Goal: Use online tool/utility: Utilize a website feature to perform a specific function

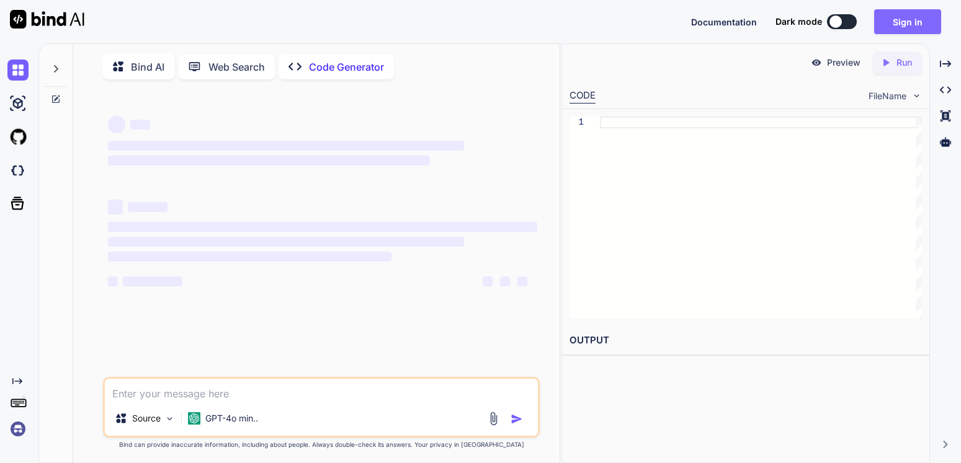
type textarea "x"
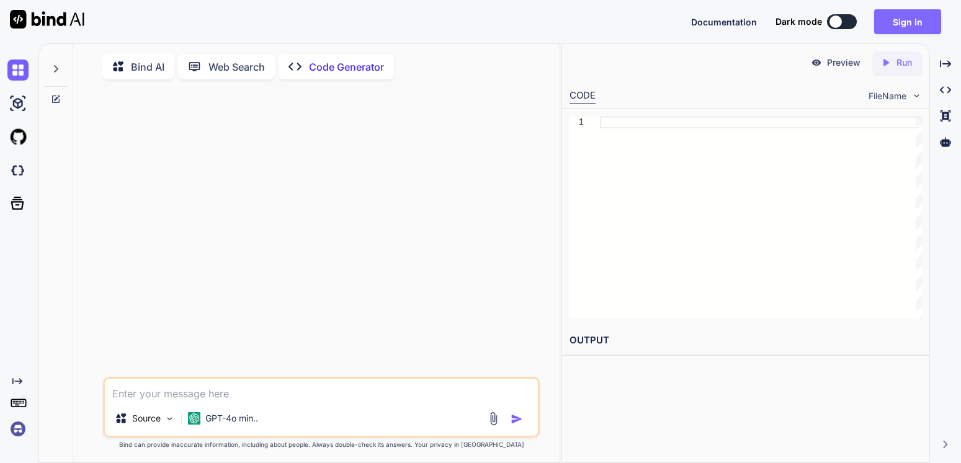
click at [916, 21] on button "Sign in" at bounding box center [907, 21] width 67 height 25
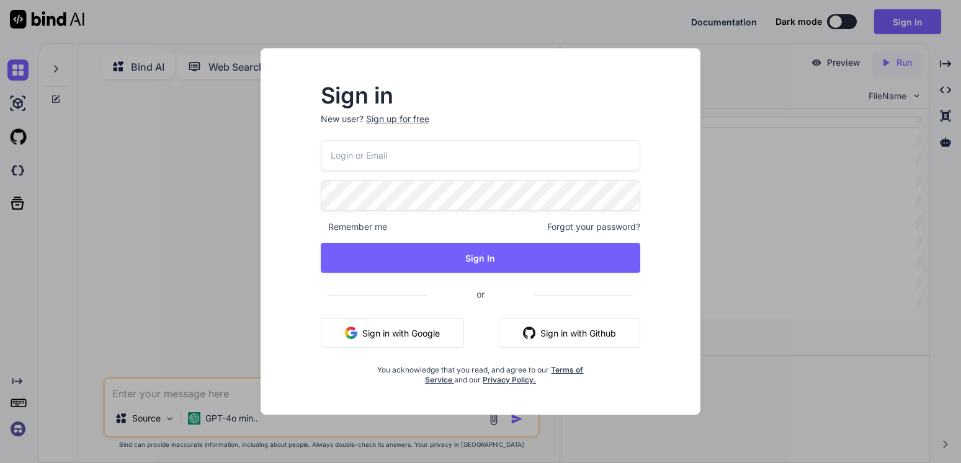
click at [375, 343] on button "Sign in with Google" at bounding box center [392, 333] width 143 height 30
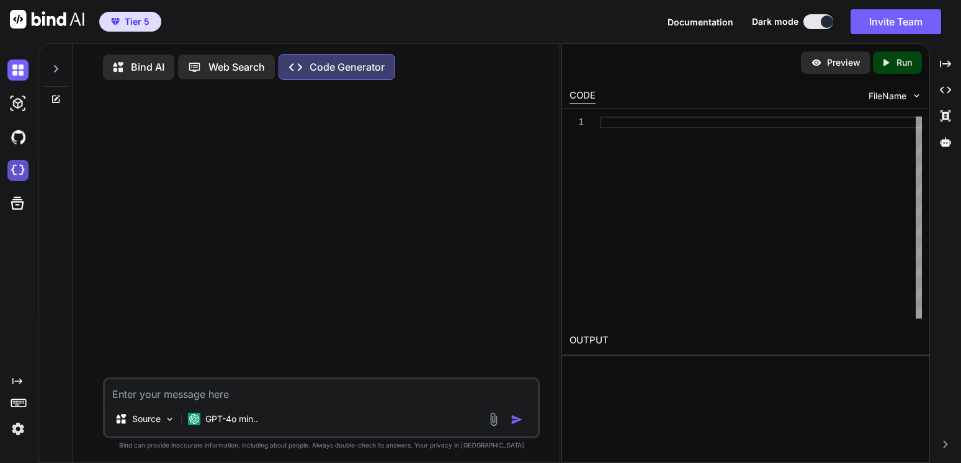
click at [19, 168] on img at bounding box center [17, 170] width 21 height 21
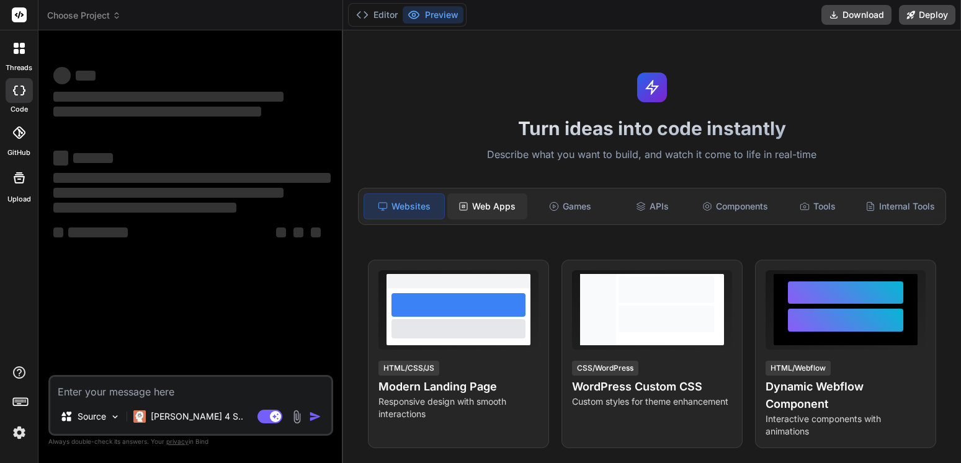
click at [490, 203] on div "Web Apps" at bounding box center [487, 207] width 80 height 26
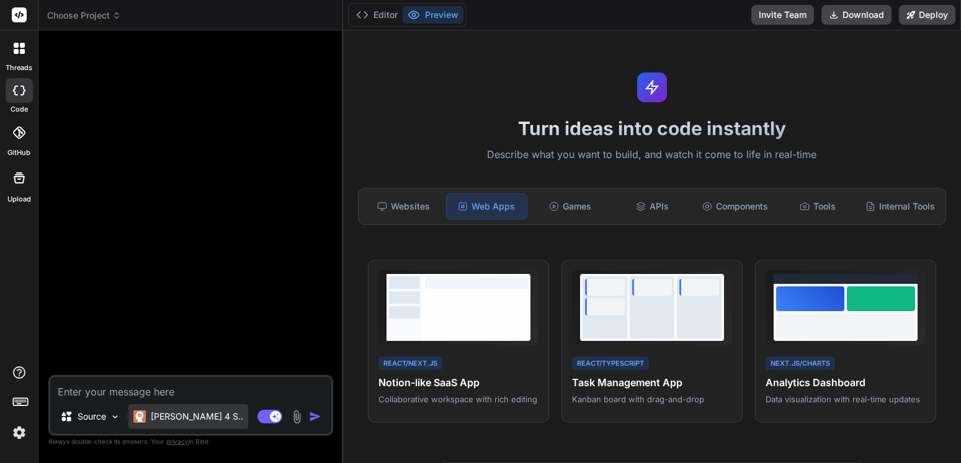
click at [188, 416] on p "[PERSON_NAME] 4 S.." at bounding box center [197, 417] width 92 height 12
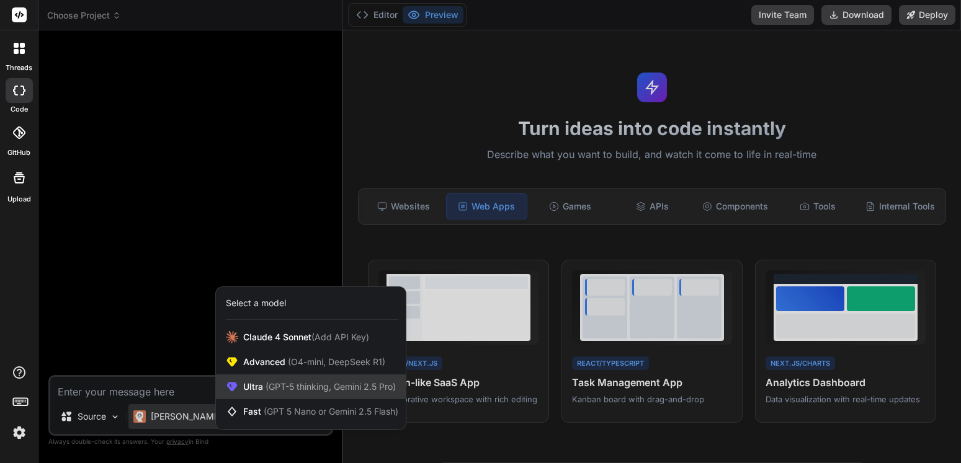
click at [275, 386] on span "(GPT-5 thinking, Gemini 2.5 Pro)" at bounding box center [329, 387] width 133 height 11
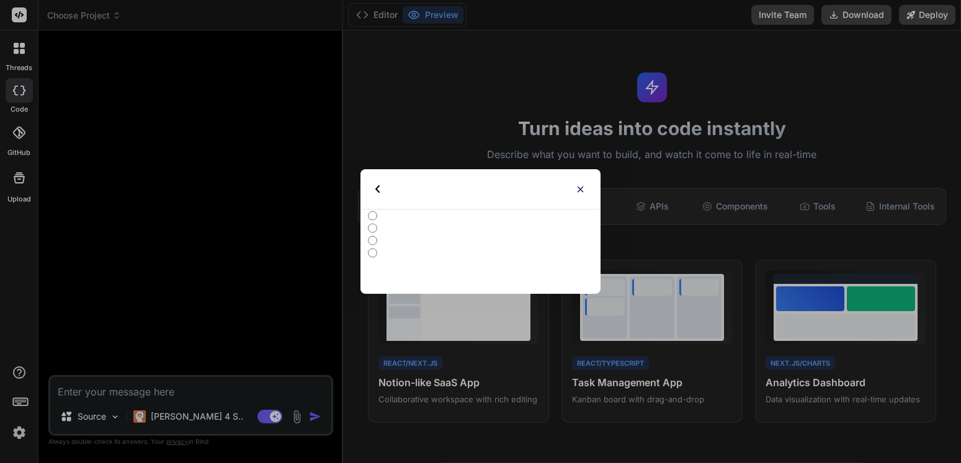
click at [275, 386] on div "Select type All Advanced Models Ultra Models Fast Models" at bounding box center [480, 231] width 961 height 463
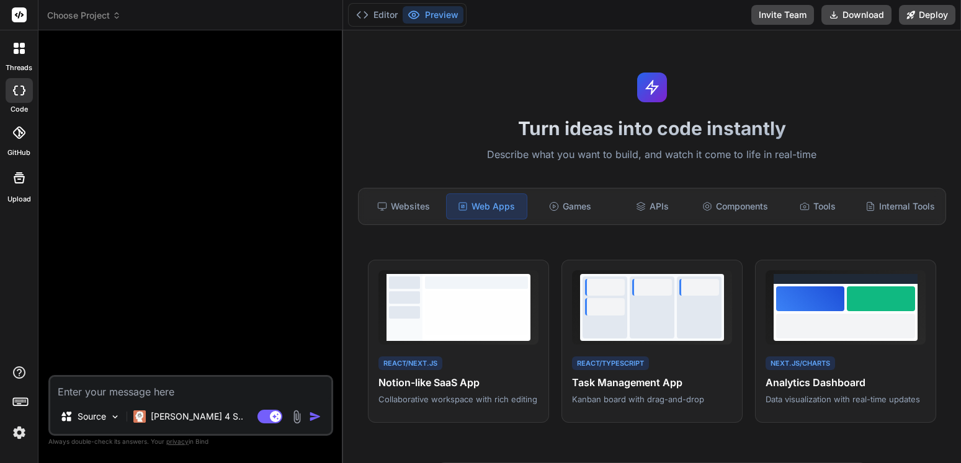
click at [275, 386] on textarea at bounding box center [190, 388] width 281 height 22
click at [175, 413] on p "[PERSON_NAME] 4 S.." at bounding box center [197, 417] width 92 height 12
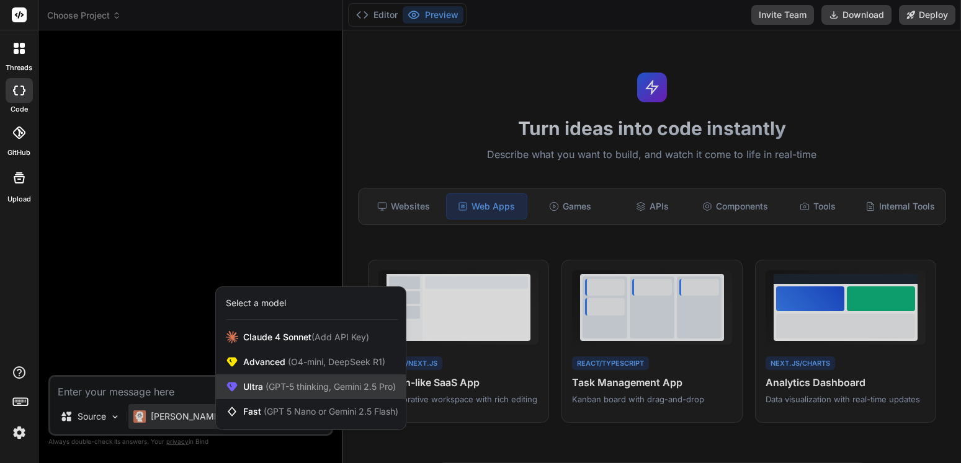
click at [275, 394] on div "Ultra (GPT-5 thinking, Gemini 2.5 Pro)" at bounding box center [311, 387] width 190 height 25
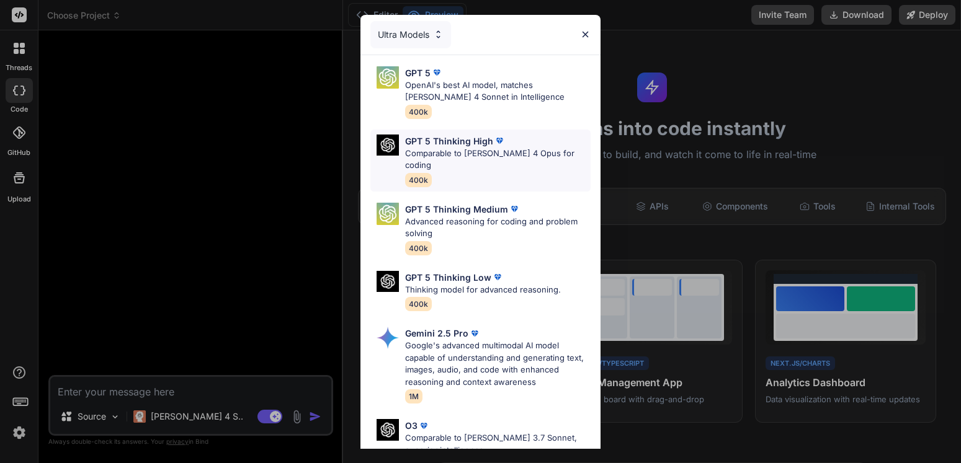
click at [450, 159] on p "Comparable to [PERSON_NAME] 4 Opus for coding" at bounding box center [497, 160] width 185 height 24
type textarea "x"
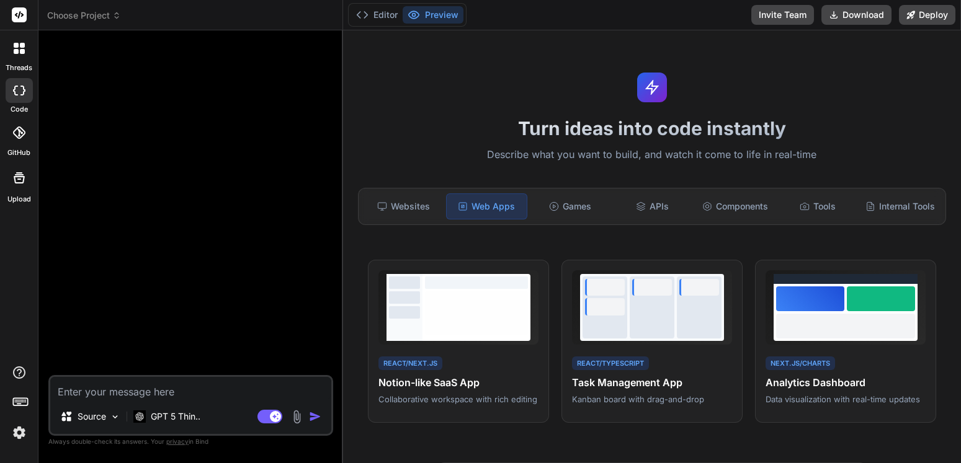
click at [138, 381] on textarea at bounding box center [190, 388] width 281 height 22
click at [135, 391] on textarea at bounding box center [190, 388] width 281 height 22
type textarea "I"
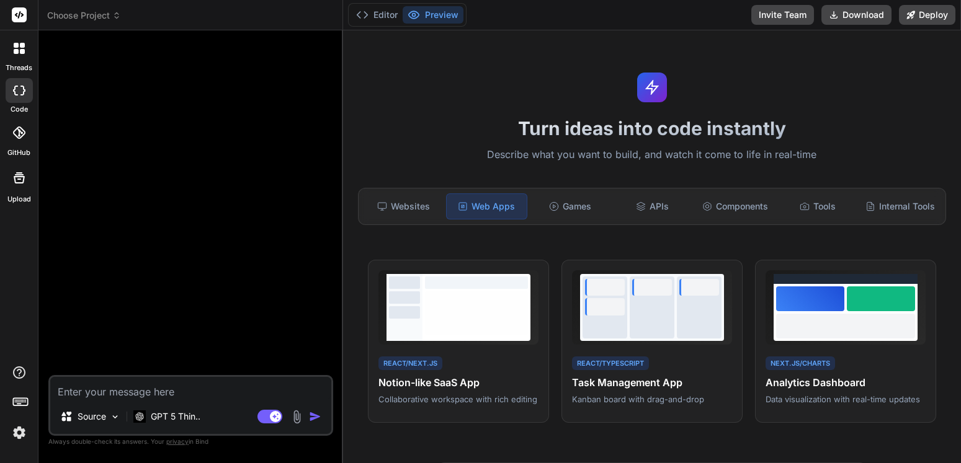
type textarea "x"
type textarea "I"
type textarea "x"
type textarea "I w"
type textarea "x"
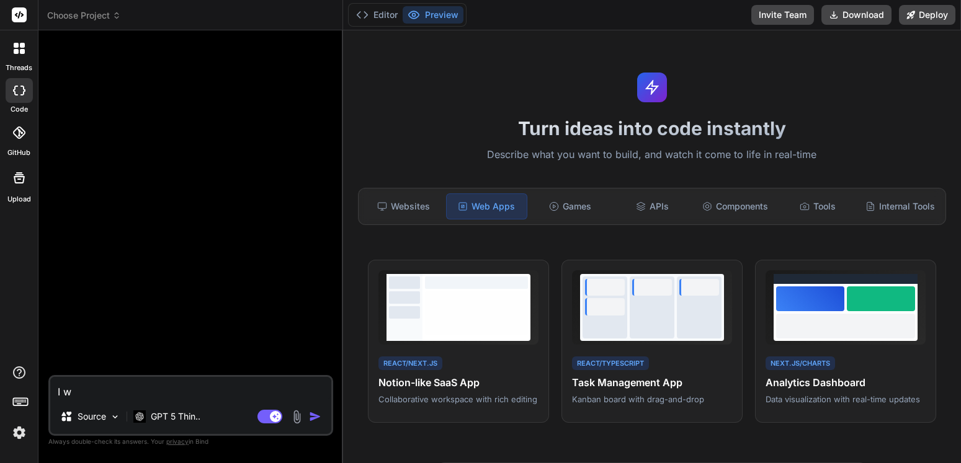
type textarea "I wa"
type textarea "x"
type textarea "I wan"
type textarea "x"
type textarea "I want"
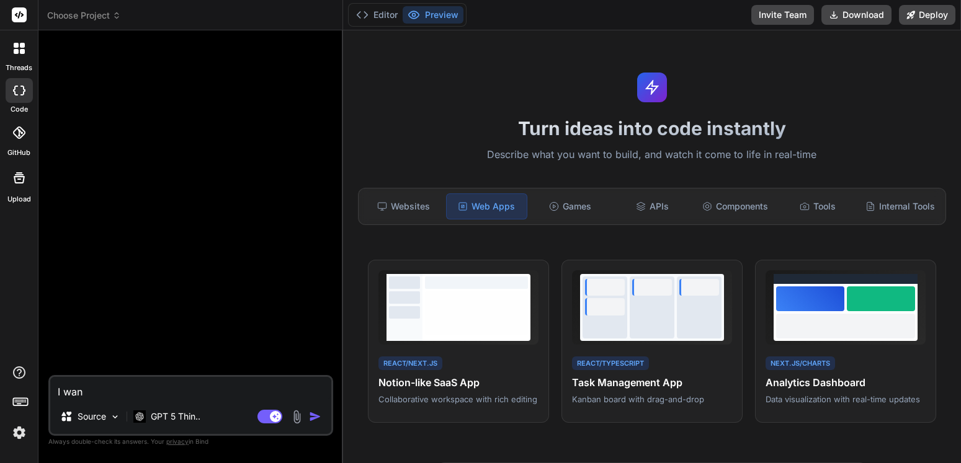
type textarea "x"
type textarea "I want"
type textarea "x"
type textarea "I want t"
type textarea "x"
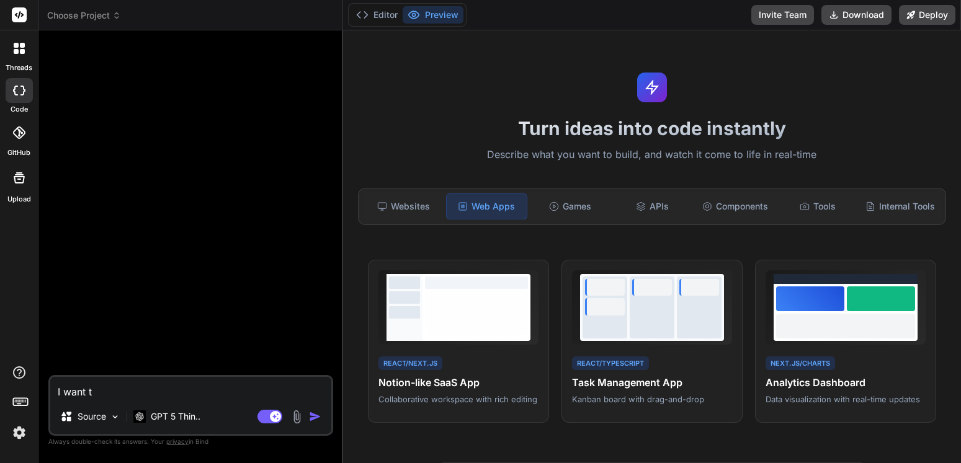
type textarea "I want to"
type textarea "x"
type textarea "I want to"
type textarea "x"
type textarea "I want to c"
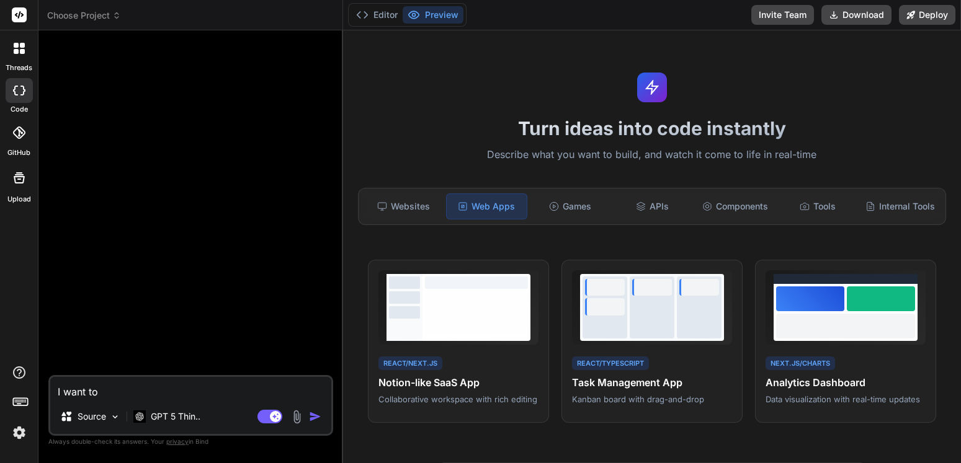
type textarea "x"
type textarea "I want to cr"
type textarea "x"
type textarea "I want to cre"
type textarea "x"
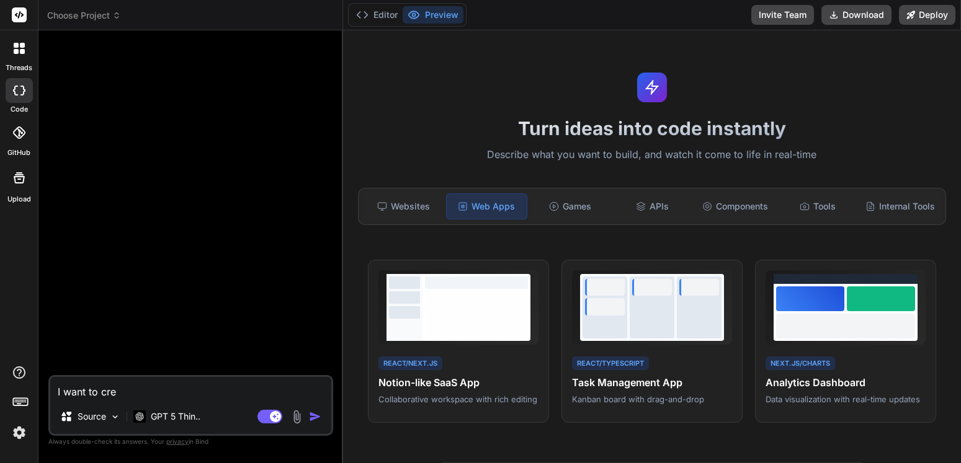
type textarea "I want to crea"
type textarea "x"
type textarea "I want to creat"
type textarea "x"
type textarea "I want to create"
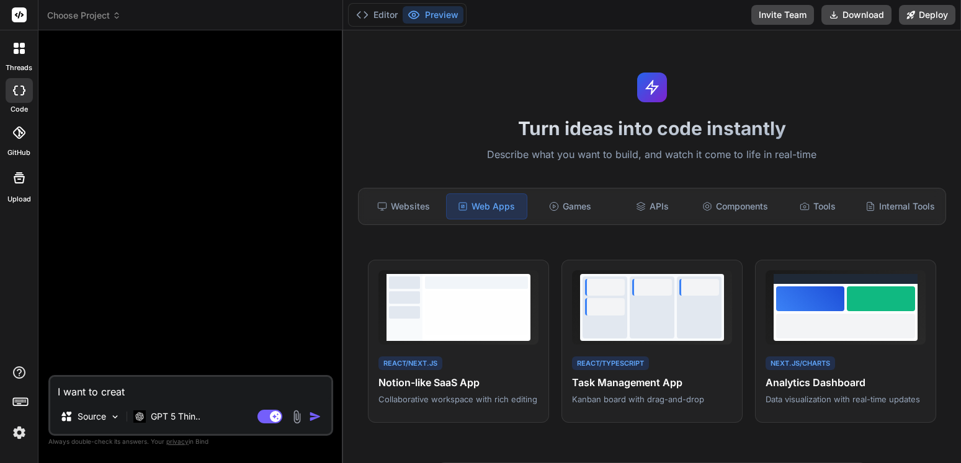
type textarea "x"
type textarea "I want to create"
type textarea "x"
type textarea "I want to create m"
type textarea "x"
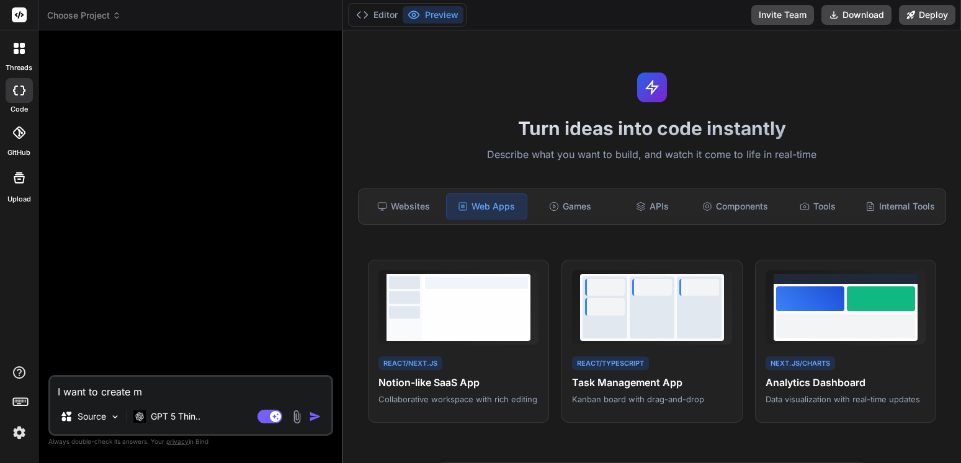
type textarea "I want to create my"
type textarea "x"
type textarea "I want to create my"
type textarea "x"
type textarea "I want to create my o"
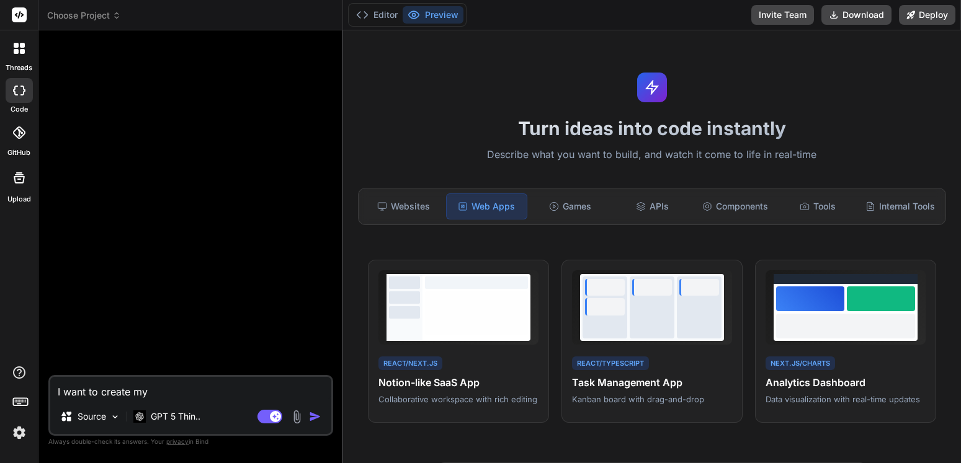
type textarea "x"
type textarea "I want to create my ow"
type textarea "x"
type textarea "I want to create my own"
type textarea "x"
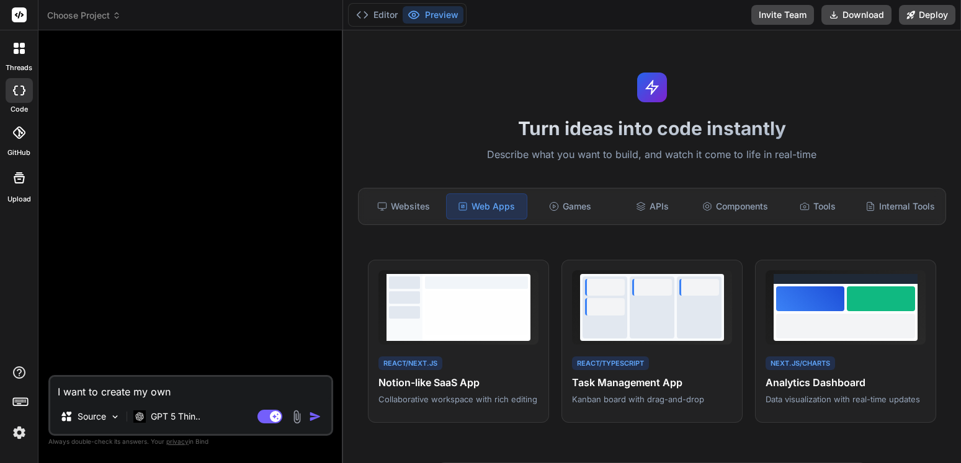
type textarea "I want to create my own"
type textarea "x"
type textarea "I want to create my own s"
type textarea "x"
type textarea "I want to create my own st"
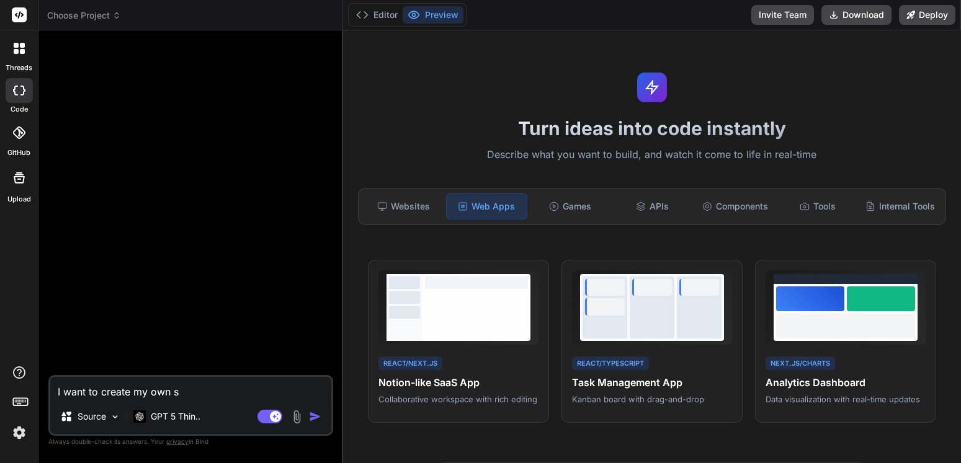
type textarea "x"
type textarea "I want to create my own str"
type textarea "x"
type textarea "I want to create my own stra"
type textarea "x"
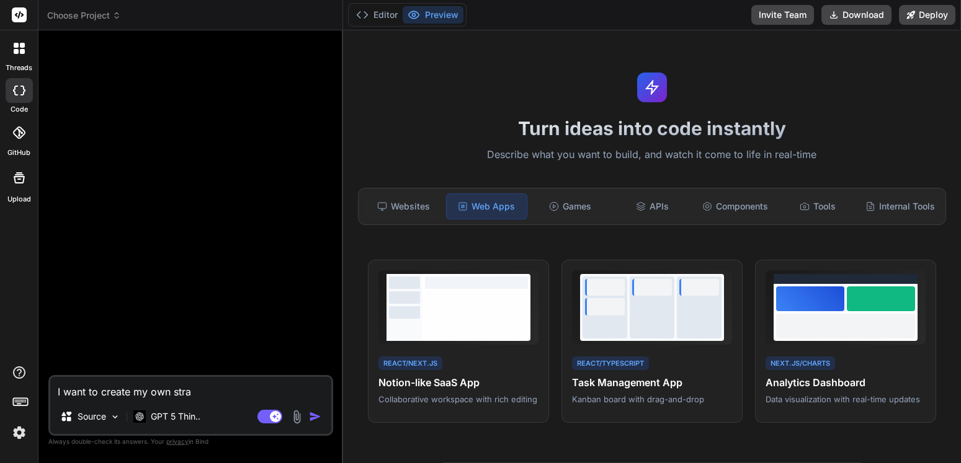
type textarea "I want to create my own strai"
type textarea "x"
type textarea "I want to create my own straic"
type textarea "x"
type textarea "I want to create my own straico"
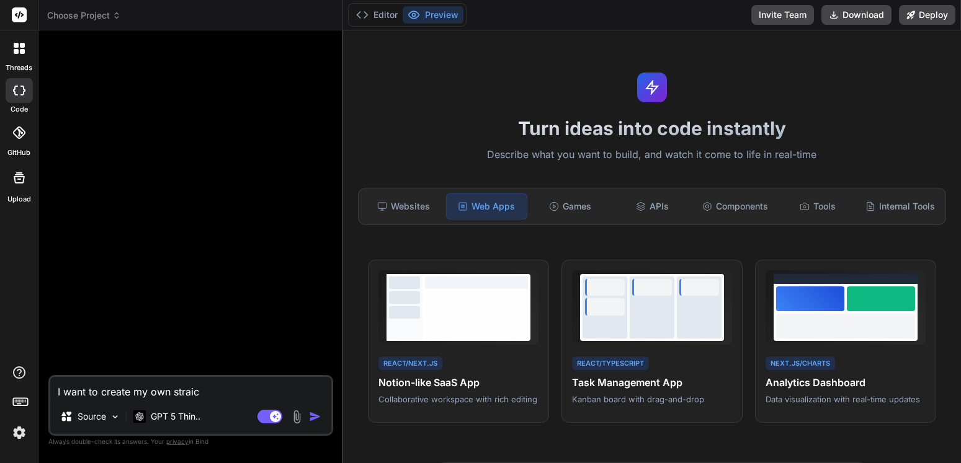
type textarea "x"
type textarea "I want to create my own straico/"
type textarea "x"
type textarea "I want to create my own straico/o"
type textarea "x"
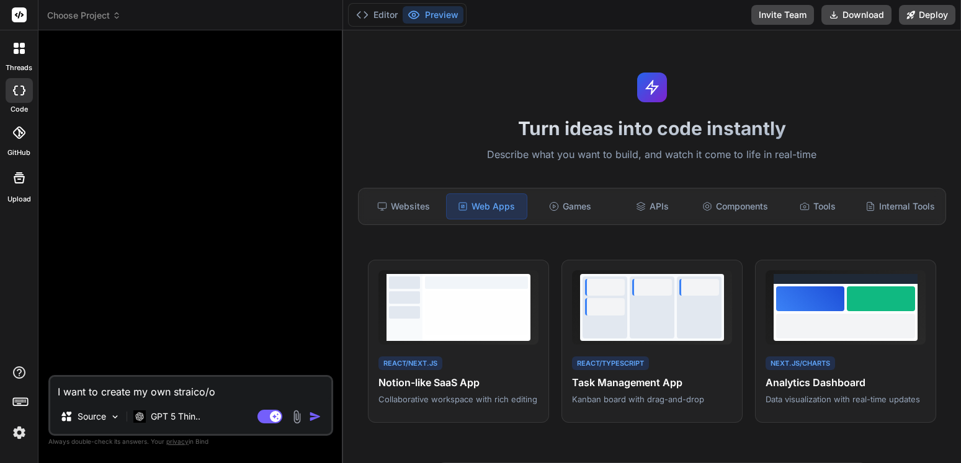
type textarea "I want to create my own straico/op"
type textarea "x"
type textarea "I want to create my own straico/ope"
type textarea "x"
type textarea "I want to create my own straico/open"
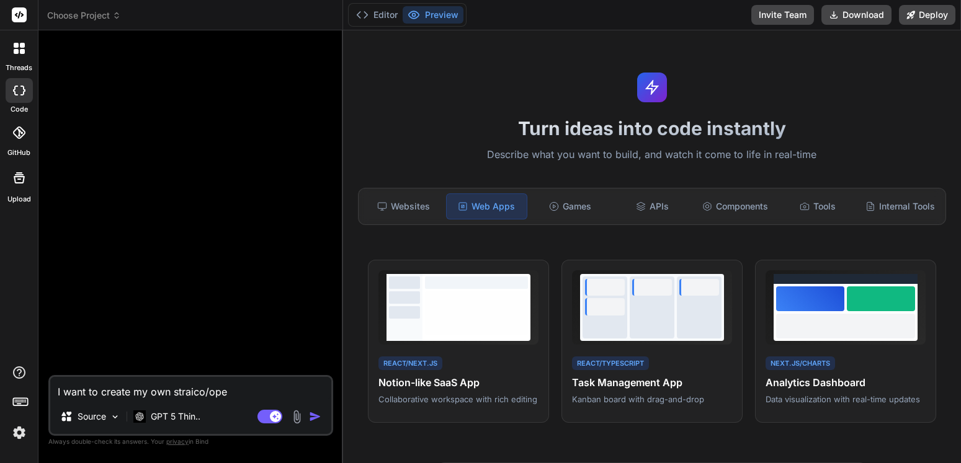
type textarea "x"
type textarea "I want to create my own straico/openr"
type textarea "x"
type textarea "I want to create my own straico/openro"
type textarea "x"
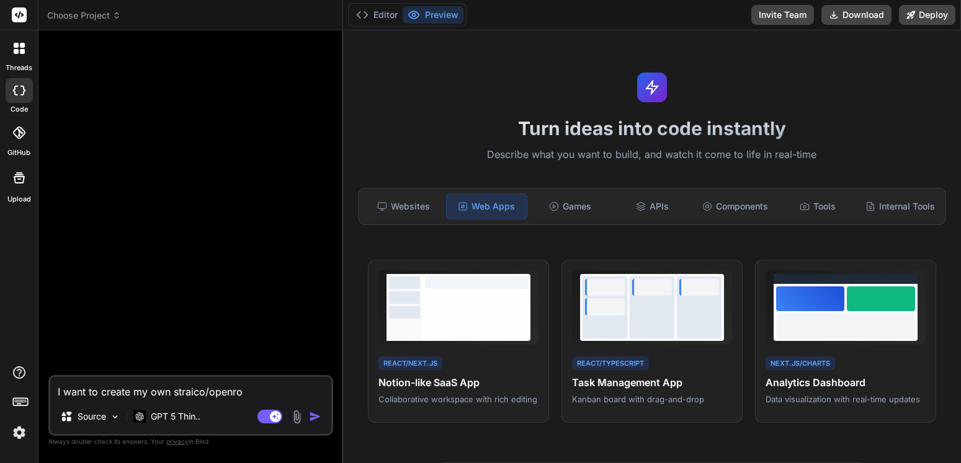
type textarea "I want to create my own straico/openrou"
type textarea "x"
type textarea "I want to create my own straico/openrout"
type textarea "x"
type textarea "I want to create my own straico/openroute"
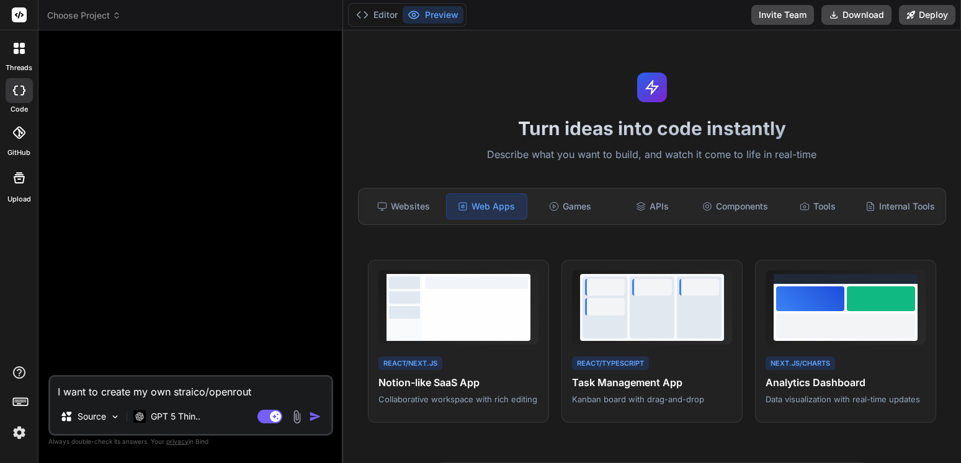
type textarea "x"
type textarea "I want to create my own straico/openrouter"
type textarea "x"
type textarea "I want to create my own straico/openrouter"
type textarea "x"
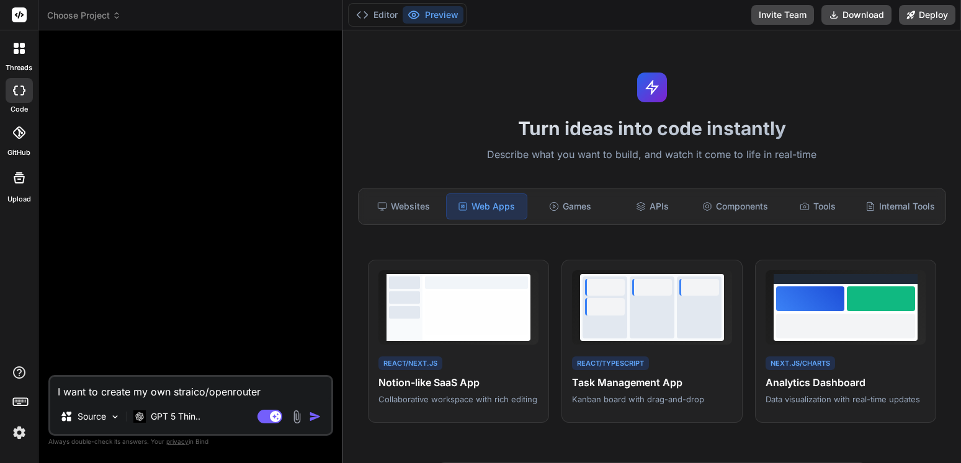
type textarea "I want to create my own straico/openrouter a"
type textarea "x"
type textarea "I want to create my own straico/openrouter al"
type textarea "x"
type textarea "I want to create my own straico/openrouter alt"
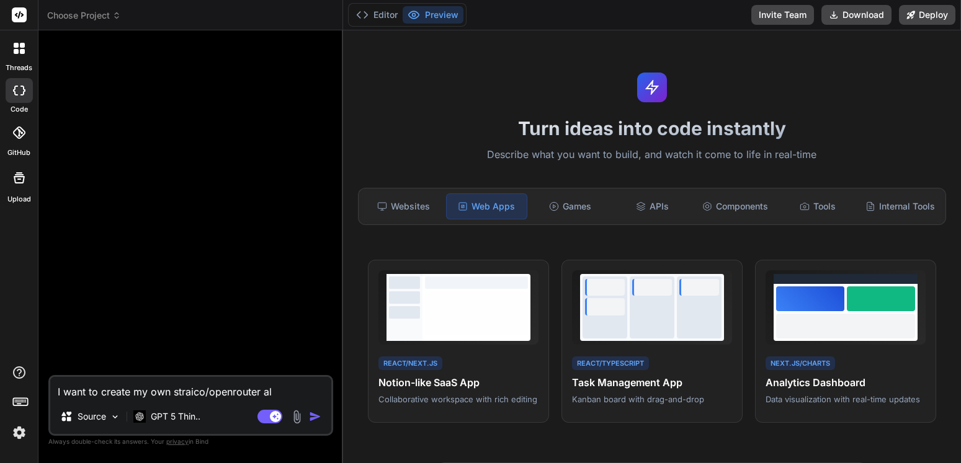
type textarea "x"
type textarea "I want to create my own straico/openrouter alte"
type textarea "x"
type textarea "I want to create my own straico/openrouter alter"
type textarea "x"
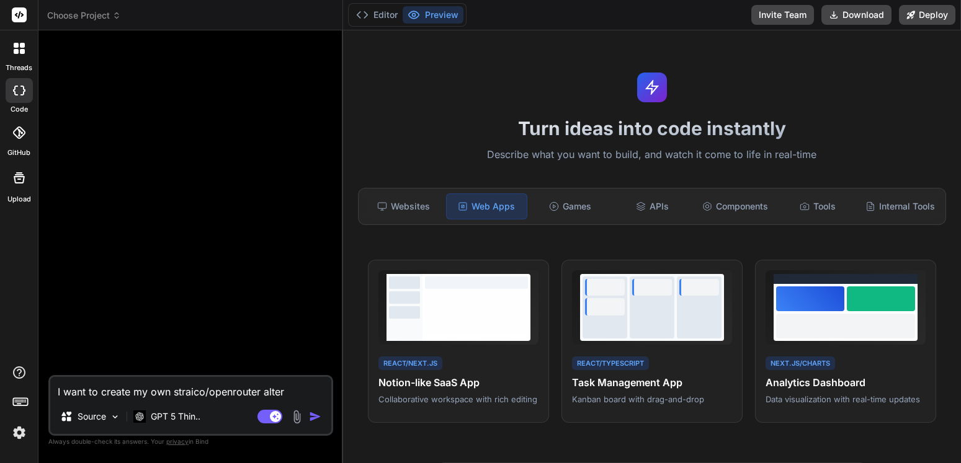
type textarea "I want to create my own straico/openrouter altera"
type textarea "x"
type textarea "I want to create my own straico/openrouter alteran"
type textarea "x"
type textarea "I want to create my own straico/openrouter alterant"
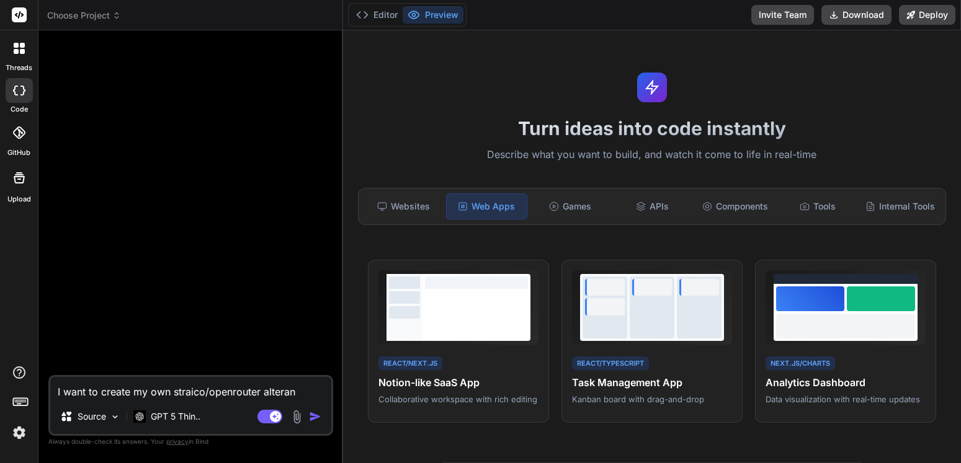
type textarea "x"
type textarea "I want to create my own straico/openrouter alteranti"
type textarea "x"
type textarea "I want to create my own straico/openrouter alterantiv"
type textarea "x"
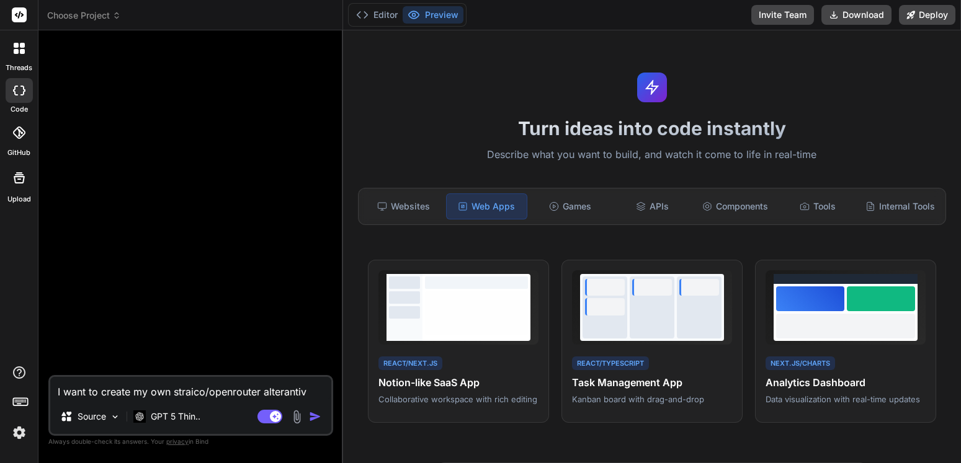
type textarea "I want to create my own straico/openrouter alterantive"
type textarea "x"
type textarea "I want to create my own straico/openrouter alterantiv"
type textarea "x"
type textarea "I want to create my own straico/openrouter alteranti"
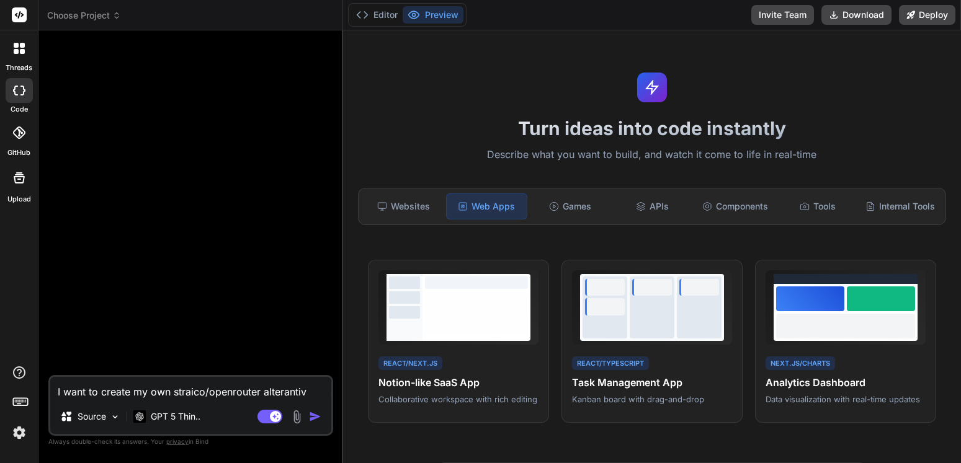
type textarea "x"
type textarea "I want to create my own straico/openrouter alterant"
type textarea "x"
type textarea "I want to create my own straico/openrouter alteran"
type textarea "x"
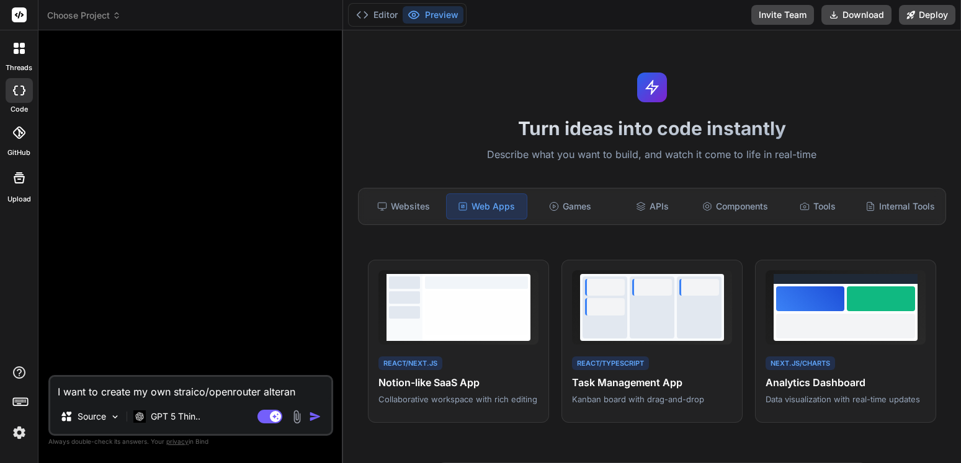
type textarea "I want to create my own straico/openrouter altera"
type textarea "x"
type textarea "I want to create my own straico/openrouter alter"
type textarea "x"
type textarea "I want to create my own straico/openrouter altern"
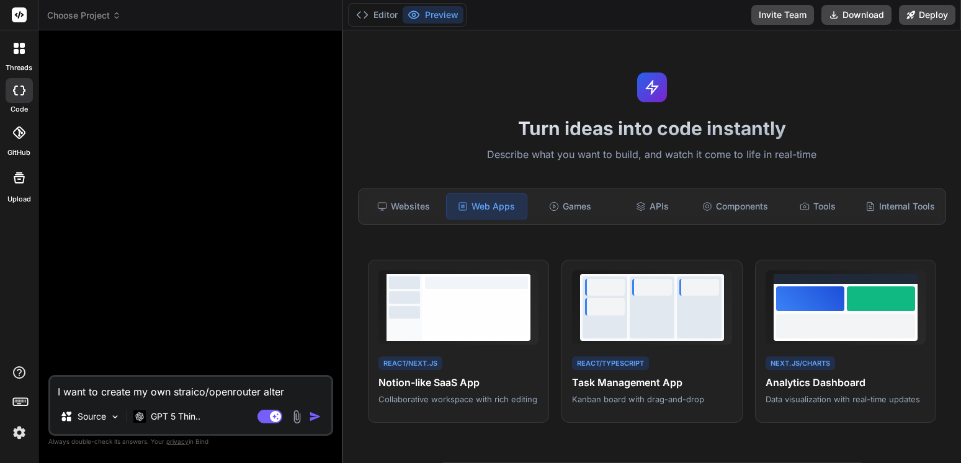
type textarea "x"
type textarea "I want to create my own straico/openrouter alterna"
type textarea "x"
type textarea "I want to create my own straico/openrouter alternat"
type textarea "x"
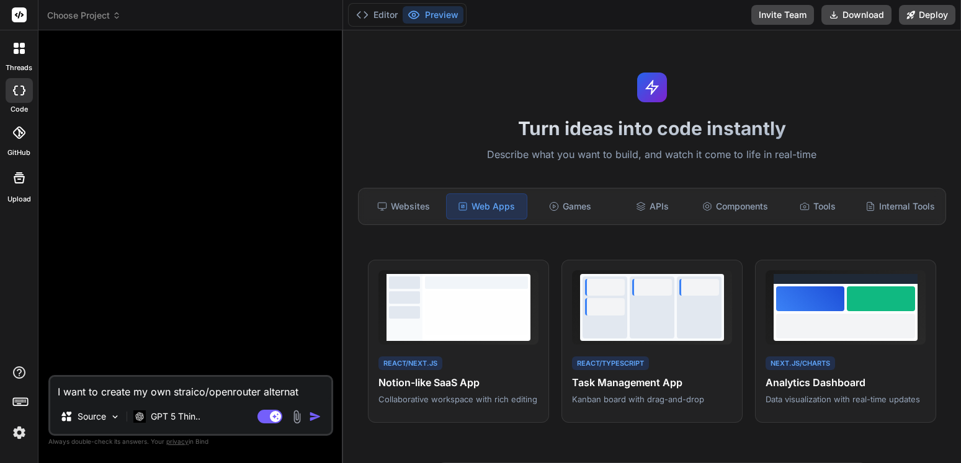
type textarea "I want to create my own straico/openrouter alternati"
type textarea "x"
type textarea "I want to create my own straico/openrouter alternativ"
type textarea "x"
type textarea "I want to create my own straico/openrouter alternative"
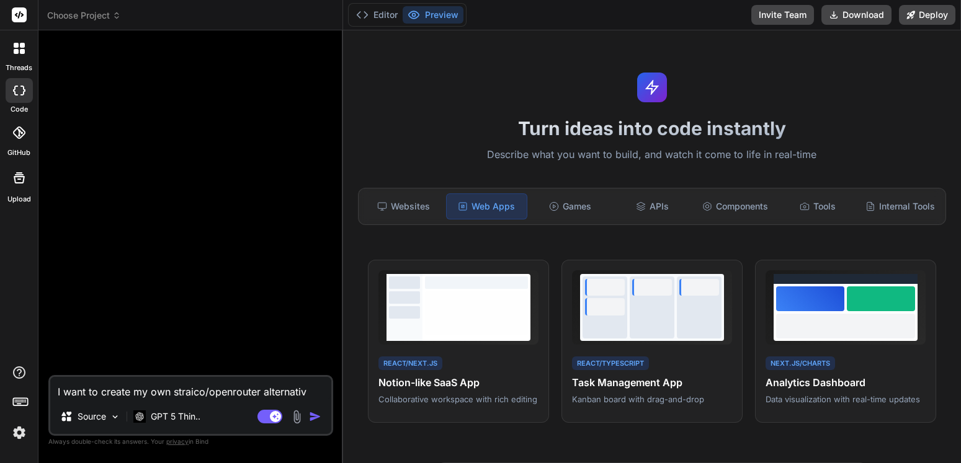
type textarea "x"
type textarea "I want to create my own straico/openrouter alternative"
type textarea "x"
type textarea "I want to create my own straico/openrouter alternative t"
type textarea "x"
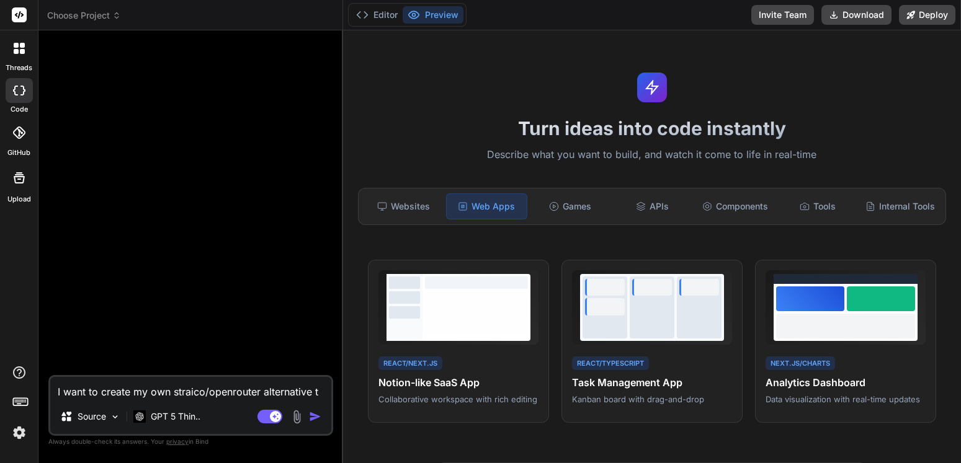
type textarea "I want to create my own straico/openrouter alternative th"
type textarea "x"
type textarea "I want to create my own straico/openrouter alternative tha"
type textarea "x"
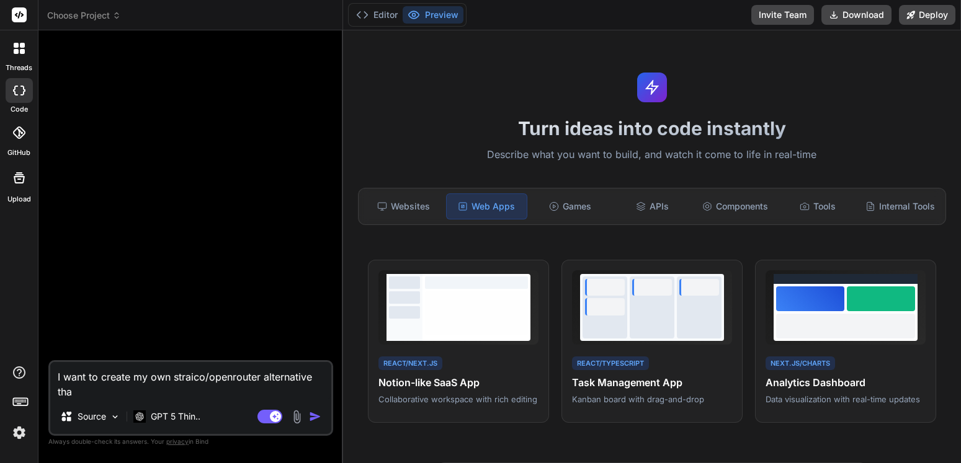
type textarea "I want to create my own straico/openrouter alternative that"
type textarea "x"
type textarea "I want to create my own straico/openrouter alternative that"
type textarea "x"
type textarea "I want to create my own straico/openrouter alternative that w"
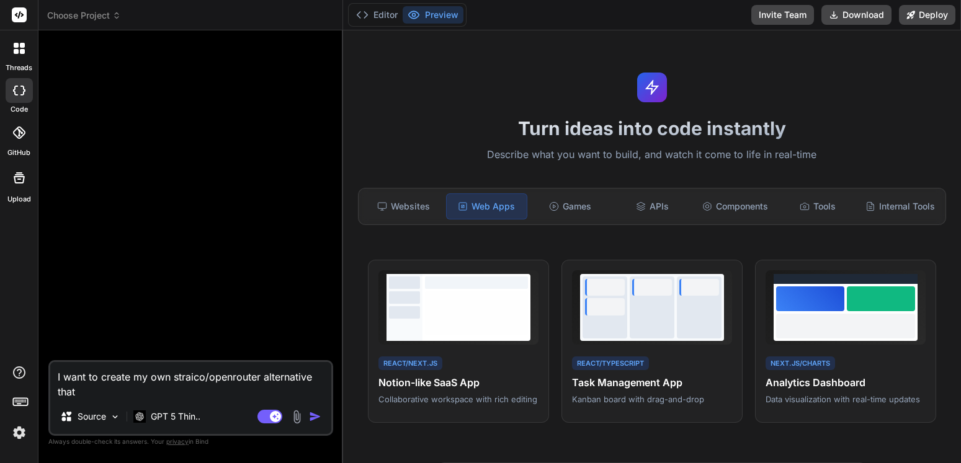
type textarea "x"
type textarea "I want to create my own straico/openrouter alternative that wi"
type textarea "x"
type textarea "I want to create my own straico/openrouter alternative that wil"
type textarea "x"
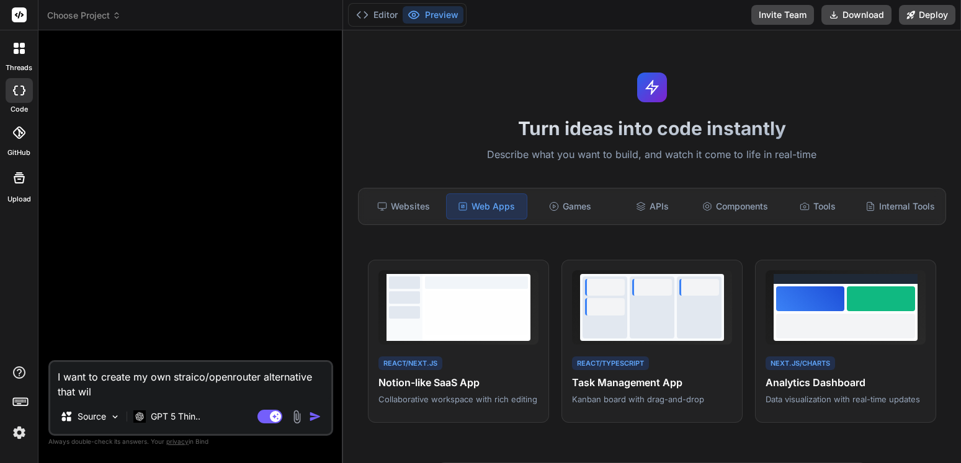
type textarea "I want to create my own straico/openrouter alternative that will"
type textarea "x"
type textarea "I want to create my own straico/openrouter alternative that will"
type textarea "x"
type textarea "I want to create my own straico/openrouter alternative that will b"
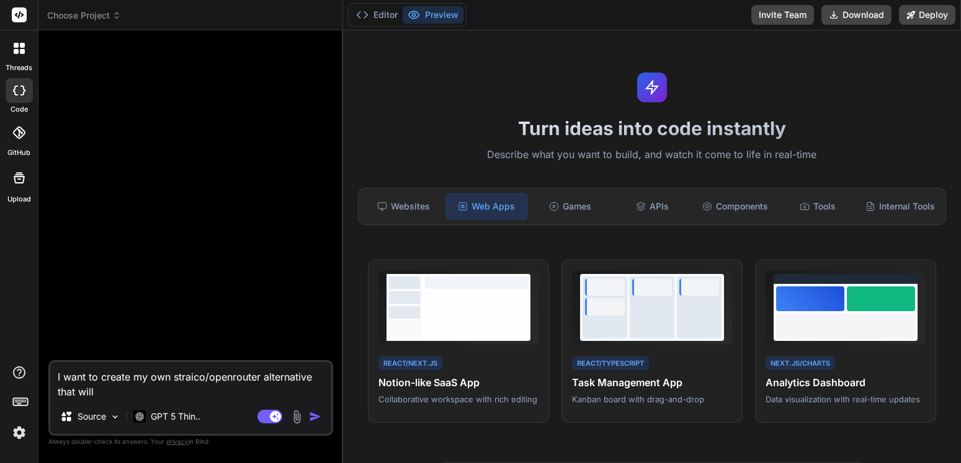
type textarea "x"
type textarea "I want to create my own straico/openrouter alternative that will be"
type textarea "x"
type textarea "I want to create my own straico/openrouter alternative that will be"
type textarea "x"
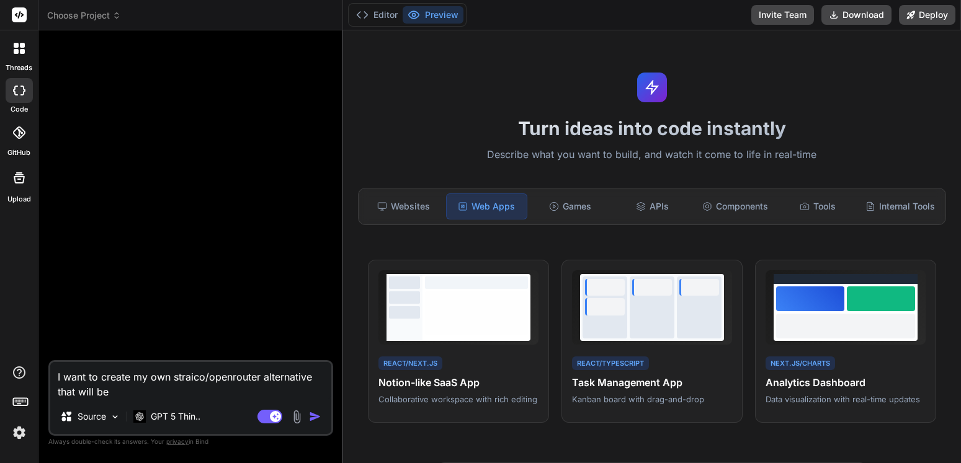
type textarea "I want to create my own straico/openrouter alternative that will be h"
type textarea "x"
type textarea "I want to create my own straico/openrouter alternative that will be ho"
type textarea "x"
type textarea "I want to create my own straico/openrouter alternative that will be hos"
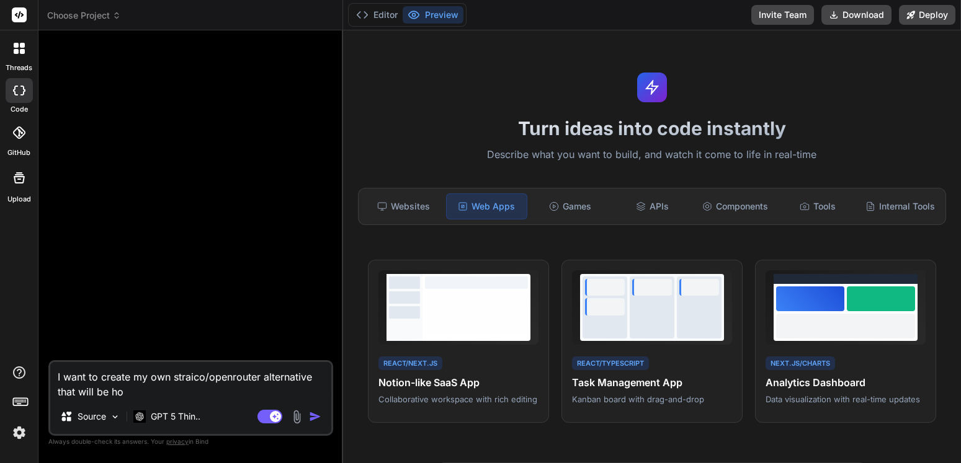
type textarea "x"
type textarea "I want to create my own straico/openrouter alternative that will be host"
type textarea "x"
type textarea "I want to create my own straico/openrouter alternative that will be hoste"
type textarea "x"
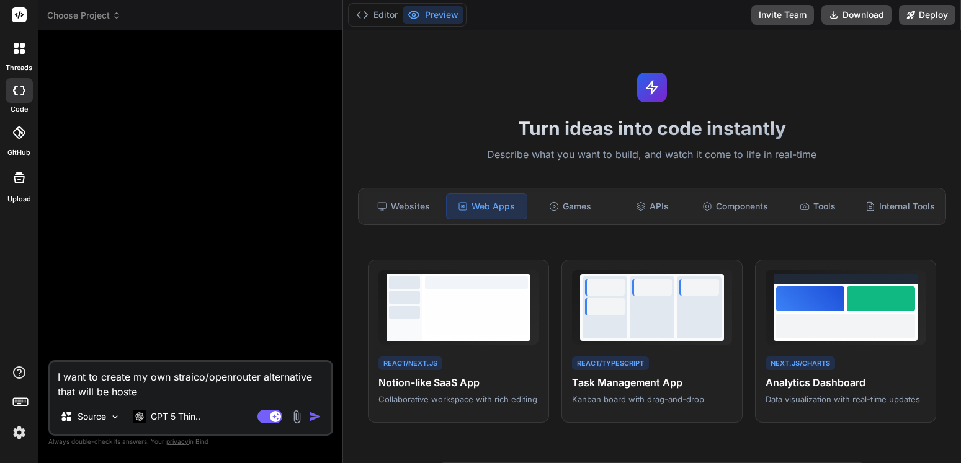
type textarea "I want to create my own straico/openrouter alternative that will be hosted"
type textarea "x"
type textarea "I want to create my own straico/openrouter alternative that will be hosted"
type textarea "x"
type textarea "I want to create my own straico/openrouter alternative that will be hosted o"
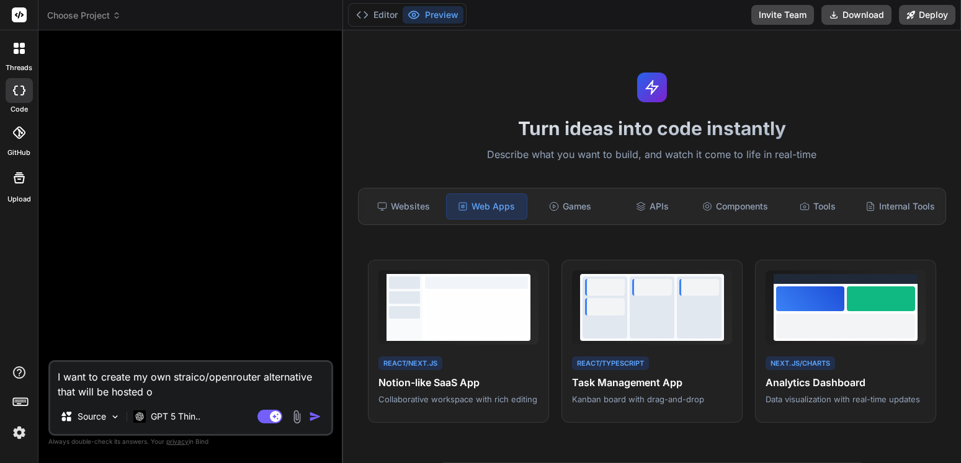
type textarea "x"
type textarea "I want to create my own straico/openrouter alternative that will be hosted on"
type textarea "x"
type textarea "I want to create my own straico/openrouter alternative that will be hosted on"
type textarea "x"
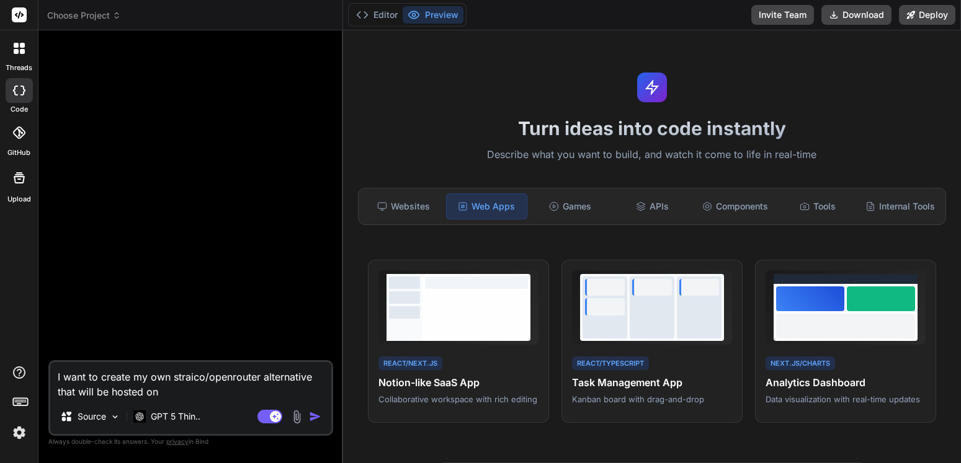
type textarea "I want to create my own straico/openrouter alternative that will be hosted on v"
type textarea "x"
type textarea "I want to create my own straico/openrouter alternative that will be hosted on ve"
type textarea "x"
type textarea "I want to create my own straico/openrouter alternative that will be hosted on v…"
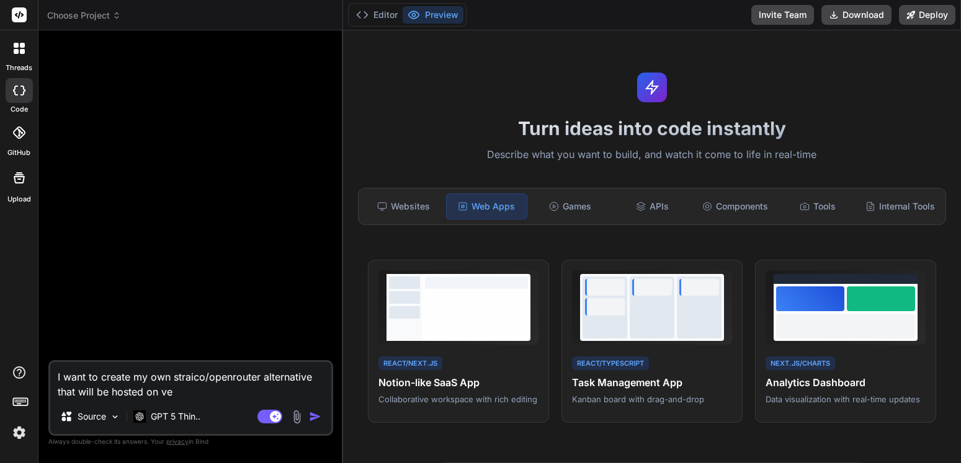
type textarea "x"
type textarea "I want to create my own straico/openrouter alternative that will be hosted on v…"
type textarea "x"
type textarea "I want to create my own straico/openrouter alternative that will be hosted on v…"
type textarea "x"
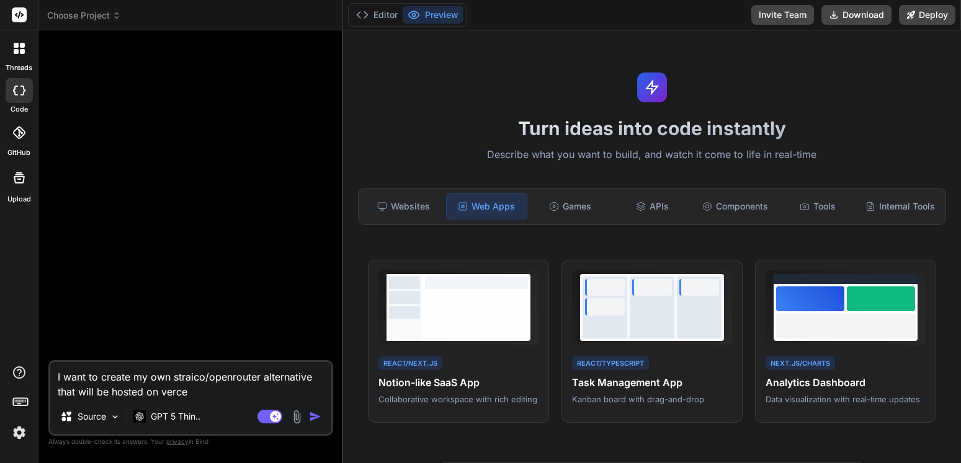
type textarea "I want to create my own straico/openrouter alternative that will be hosted on v…"
type textarea "x"
type textarea "I want to create my own straico/openrouter alternative that will be hosted on v…"
type textarea "x"
type textarea "I want to create my own straico/openrouter alternative that will be hosted on v…"
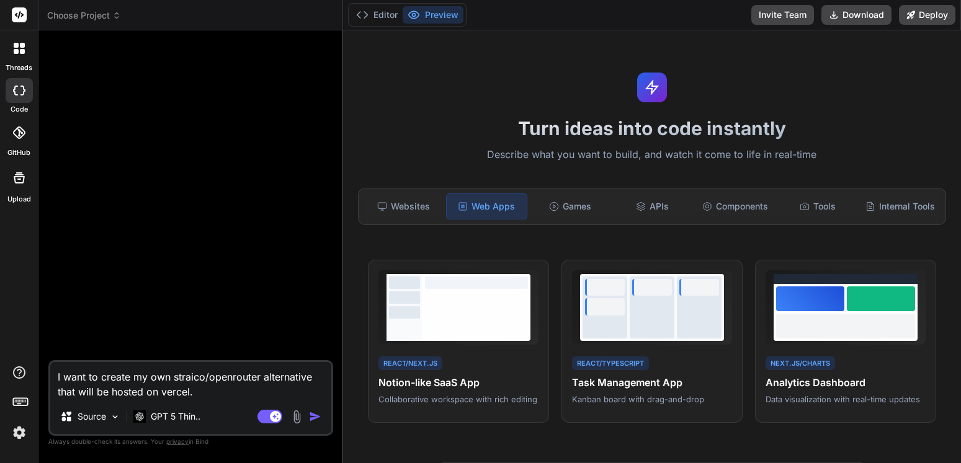
type textarea "x"
type textarea "I want to create my own straico/openrouter alternative that will be hosted on v…"
type textarea "x"
type textarea "I want to create my own straico/openrouter alternative that will be hosted on v…"
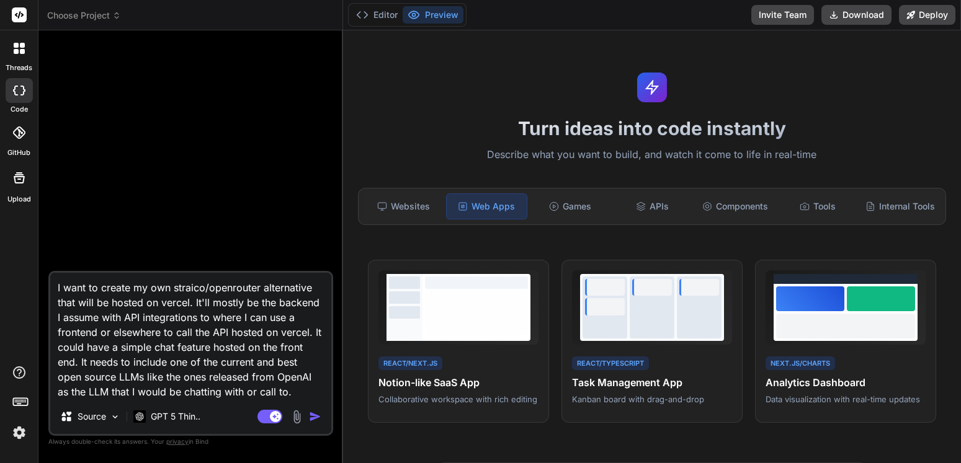
click at [315, 417] on img "button" at bounding box center [315, 417] width 12 height 12
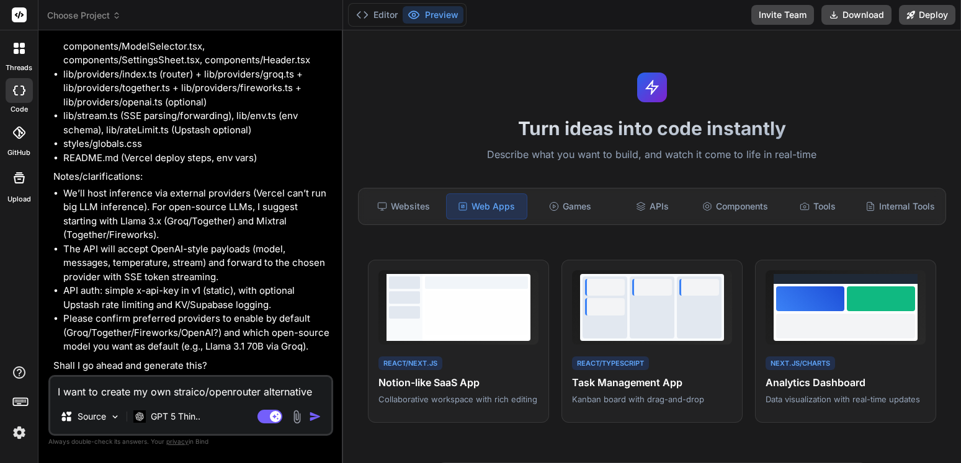
scroll to position [530, 0]
click at [135, 391] on textarea "I want to create my own straico/openrouter alternative that will be hosted on v…" at bounding box center [190, 388] width 281 height 22
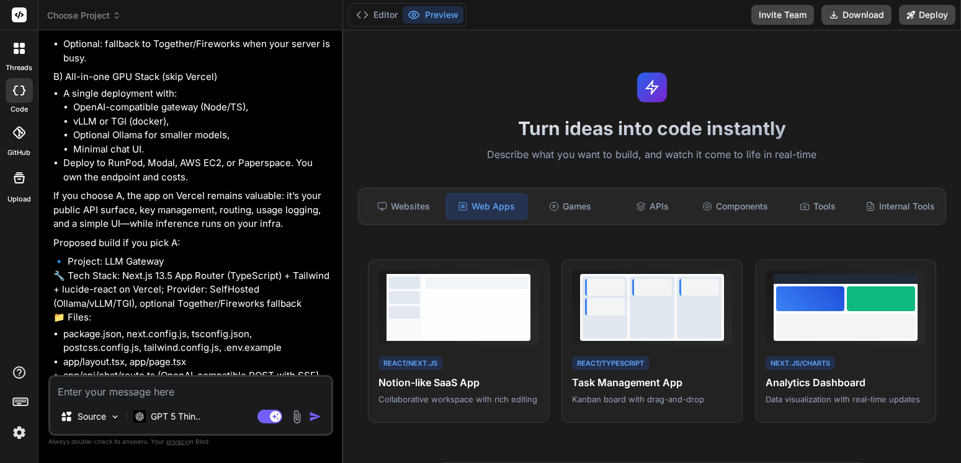
scroll to position [1640, 0]
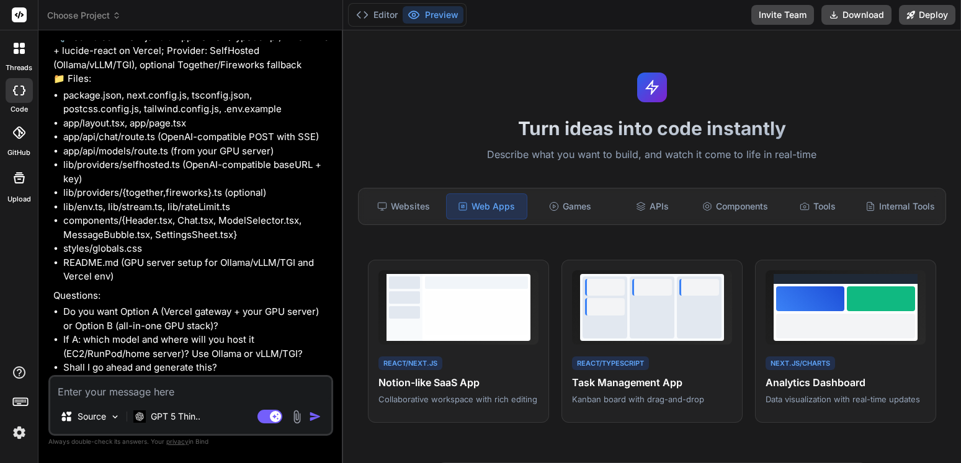
click at [107, 19] on span "Choose Project" at bounding box center [84, 15] width 74 height 12
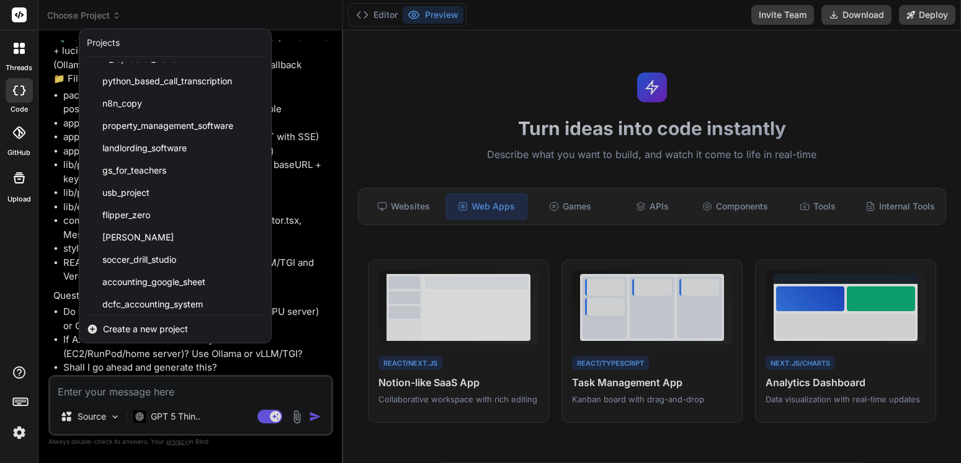
scroll to position [645, 0]
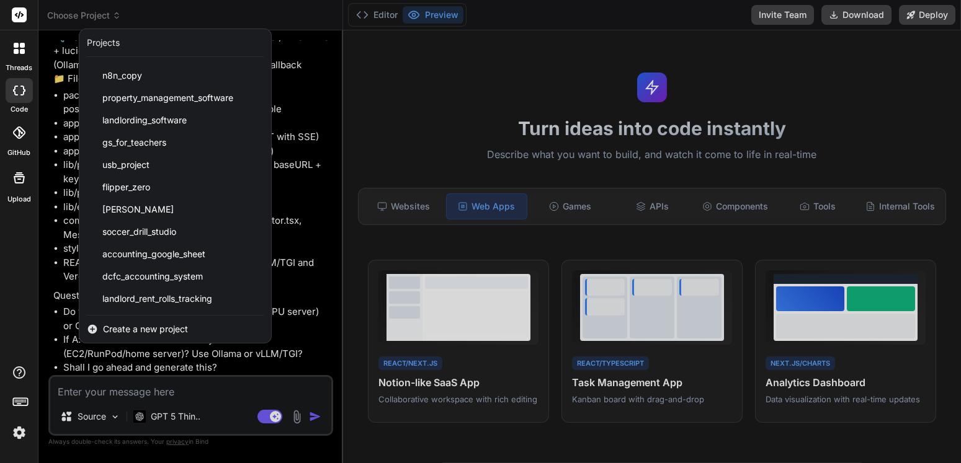
click at [158, 323] on span "Create a new project" at bounding box center [145, 329] width 85 height 12
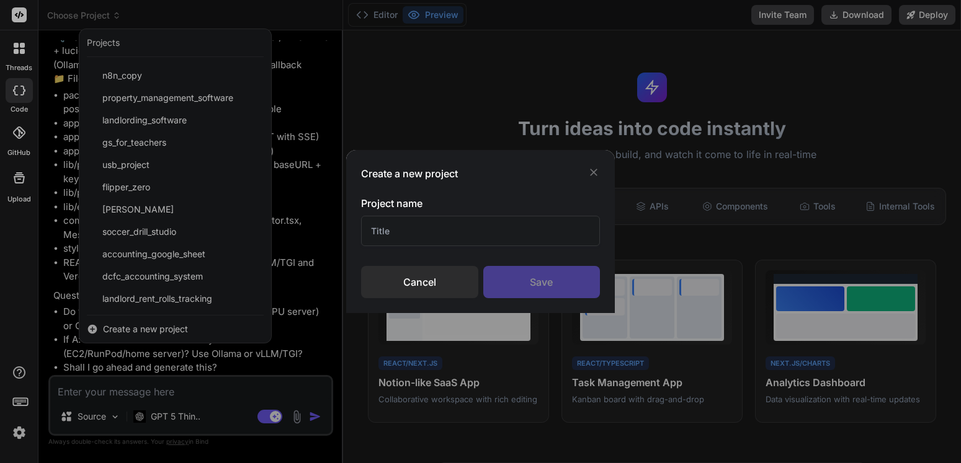
click at [409, 285] on div "Cancel" at bounding box center [419, 282] width 117 height 32
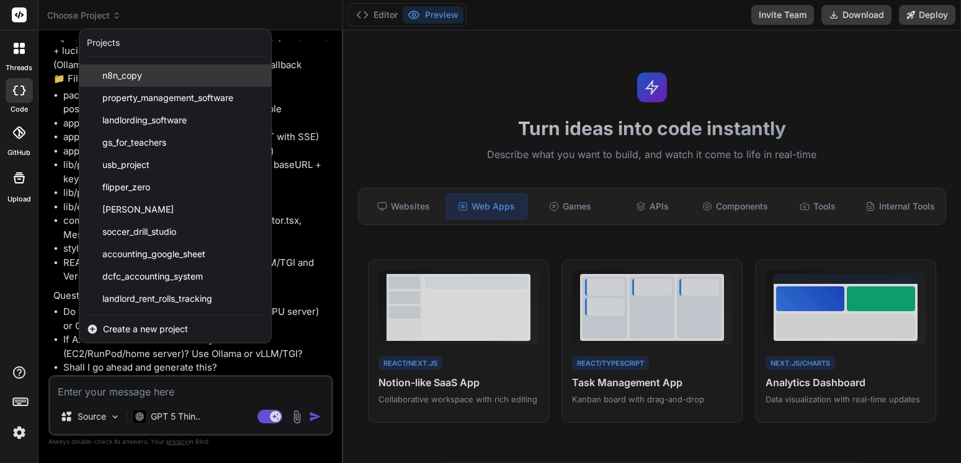
click at [128, 73] on span "n8n_copy" at bounding box center [122, 75] width 40 height 12
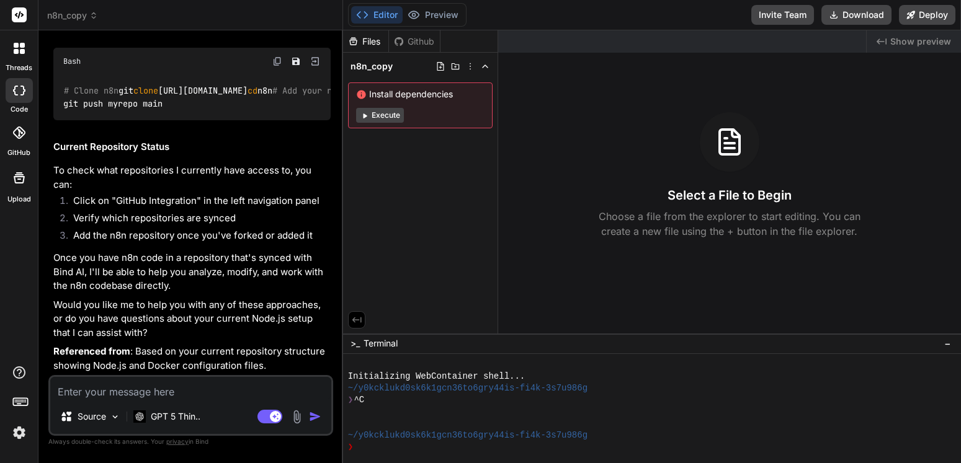
scroll to position [1271, 0]
click at [96, 419] on p "Source" at bounding box center [92, 417] width 29 height 12
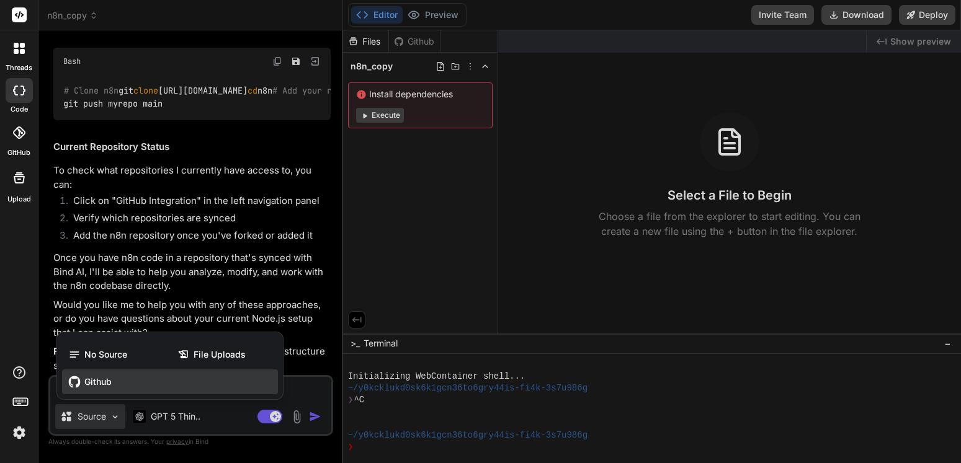
click at [99, 380] on span "Github" at bounding box center [97, 382] width 27 height 12
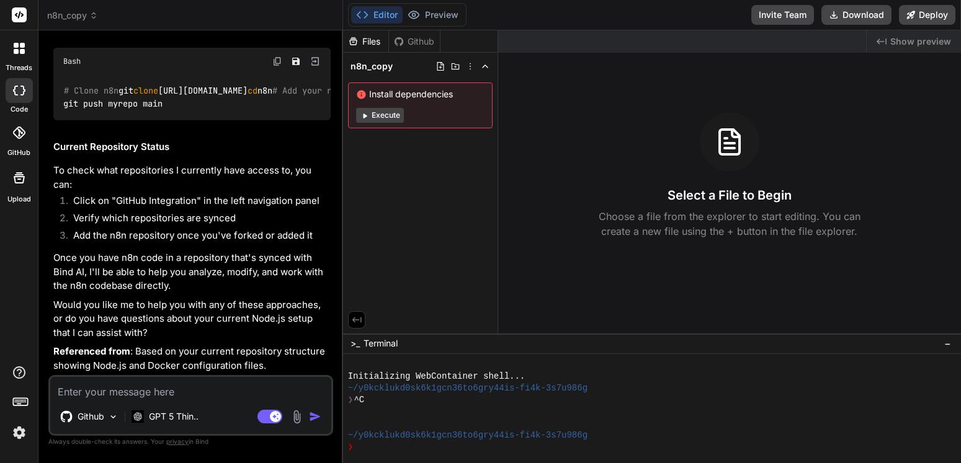
click at [151, 389] on textarea at bounding box center [190, 388] width 281 height 22
click at [313, 414] on img "button" at bounding box center [315, 417] width 12 height 12
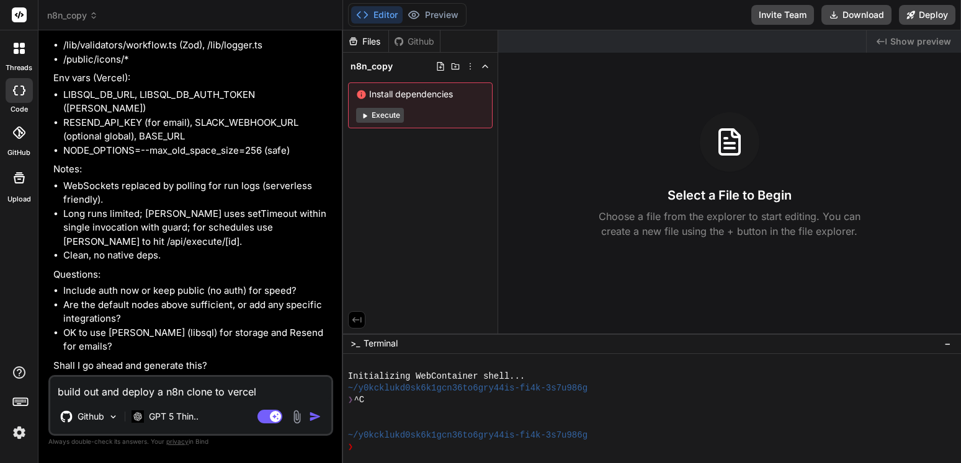
scroll to position [2254, 0]
click at [200, 393] on textarea "build out and deploy a n8n clone to vercel" at bounding box center [190, 388] width 281 height 22
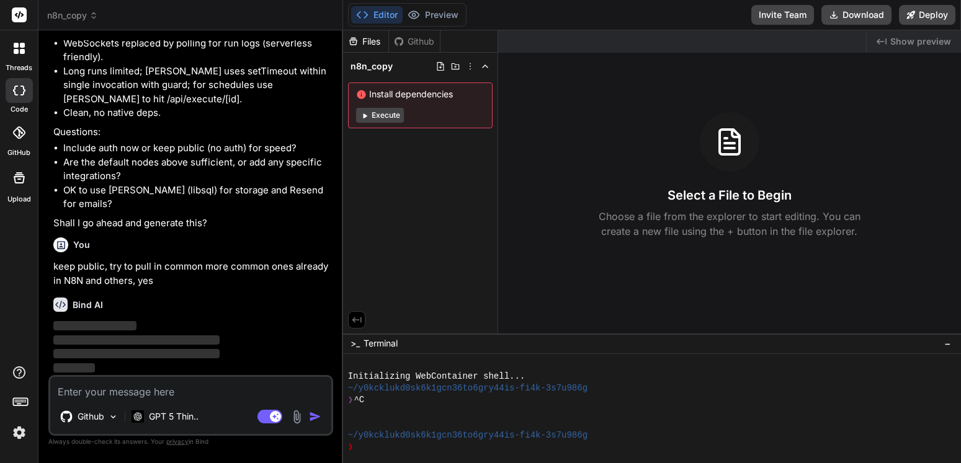
scroll to position [2396, 0]
click at [176, 392] on textarea at bounding box center [190, 388] width 281 height 22
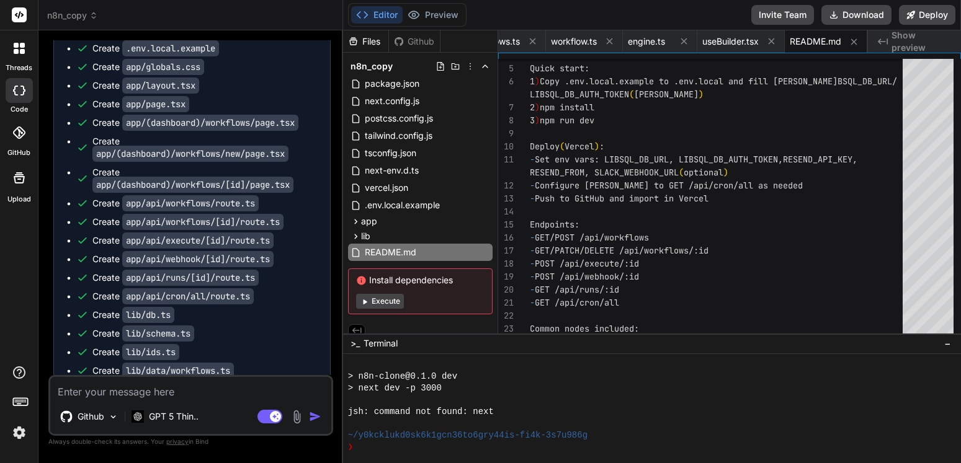
scroll to position [3049, 0]
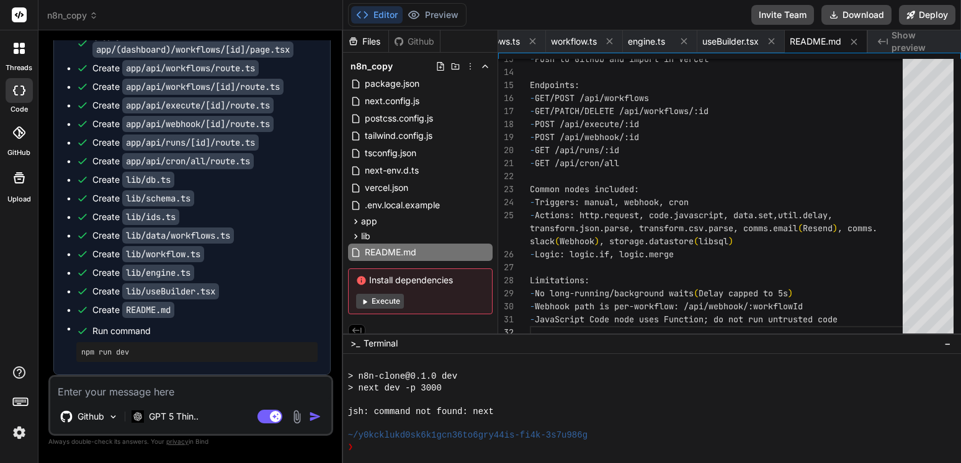
click at [388, 299] on button "Execute" at bounding box center [380, 301] width 48 height 15
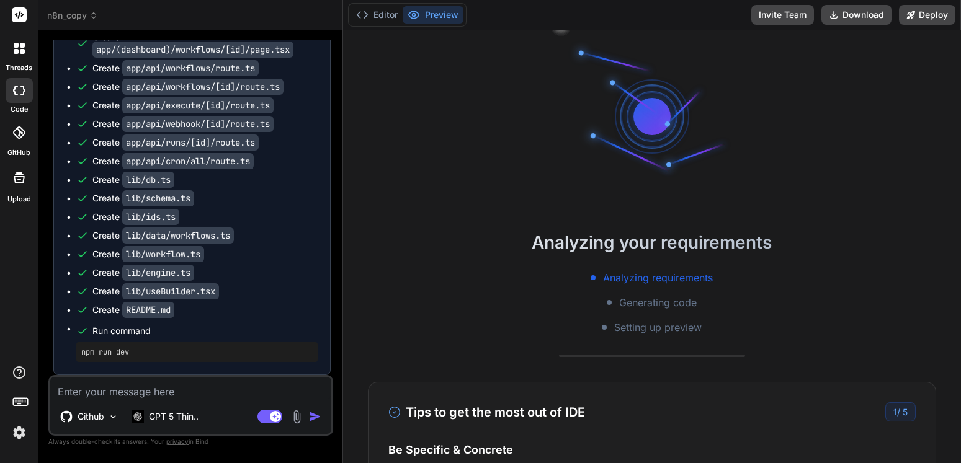
scroll to position [0, 0]
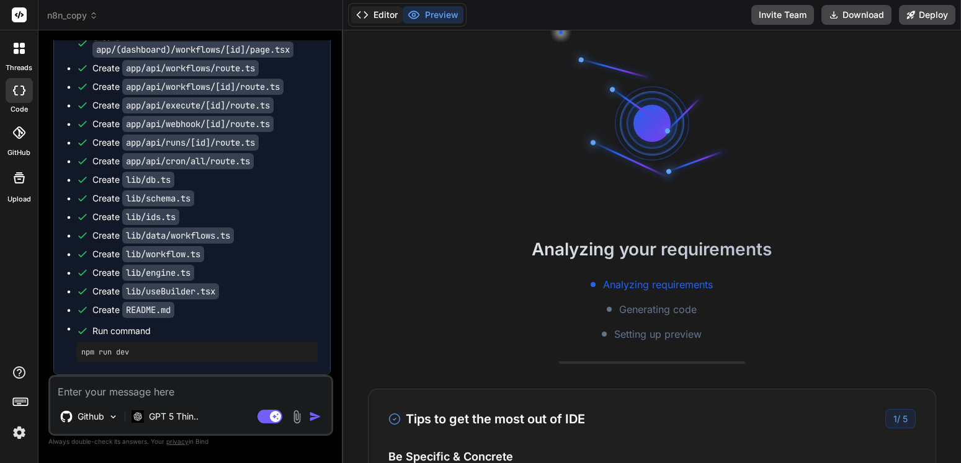
click at [380, 10] on button "Editor" at bounding box center [376, 14] width 51 height 17
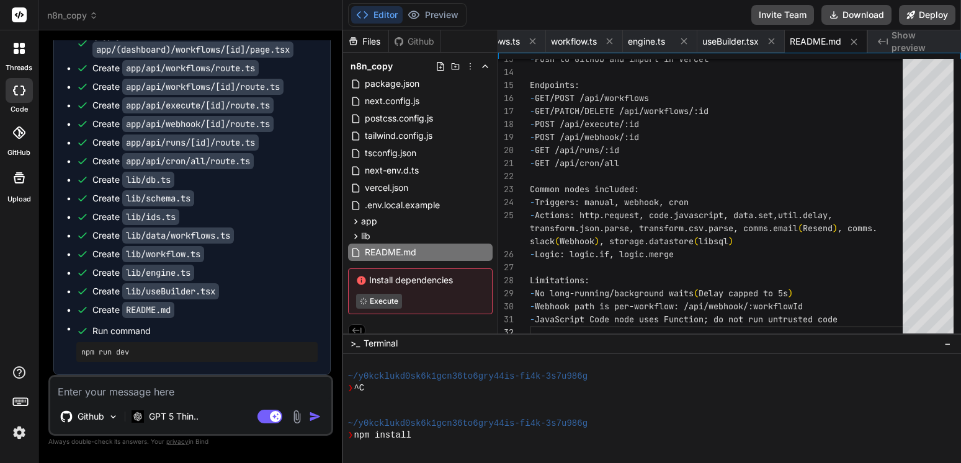
click at [380, 10] on button "Editor" at bounding box center [376, 14] width 51 height 17
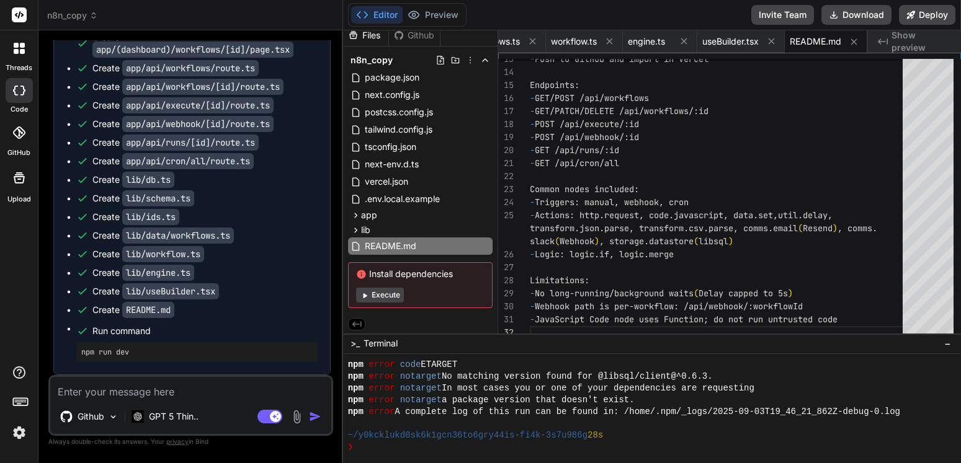
scroll to position [8, 0]
click at [434, 7] on button "Preview" at bounding box center [433, 14] width 61 height 17
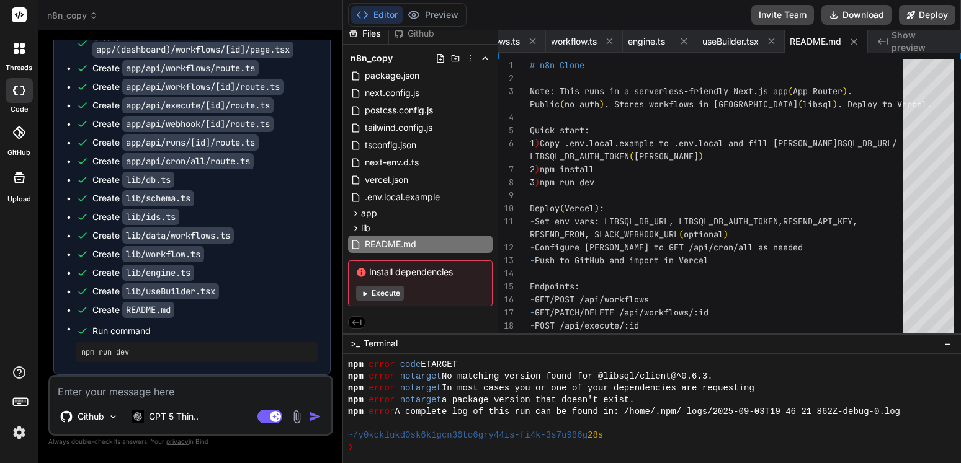
click at [20, 189] on div at bounding box center [19, 178] width 30 height 30
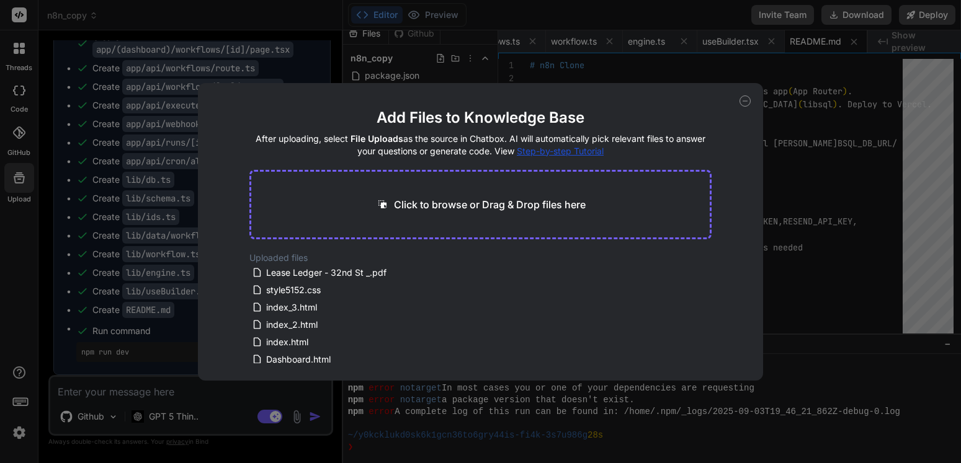
click at [746, 100] on icon at bounding box center [744, 101] width 11 height 11
click at [746, 100] on div "- Push to GitHub and import in Vercel Endpoints: - GET/POST /api/workflows - GE…" at bounding box center [720, 300] width 380 height 482
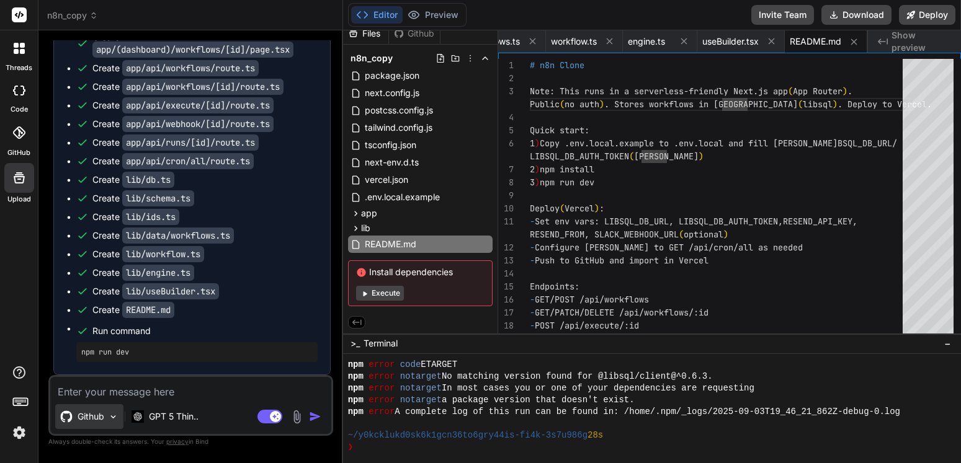
click at [103, 422] on p "Github" at bounding box center [91, 417] width 27 height 12
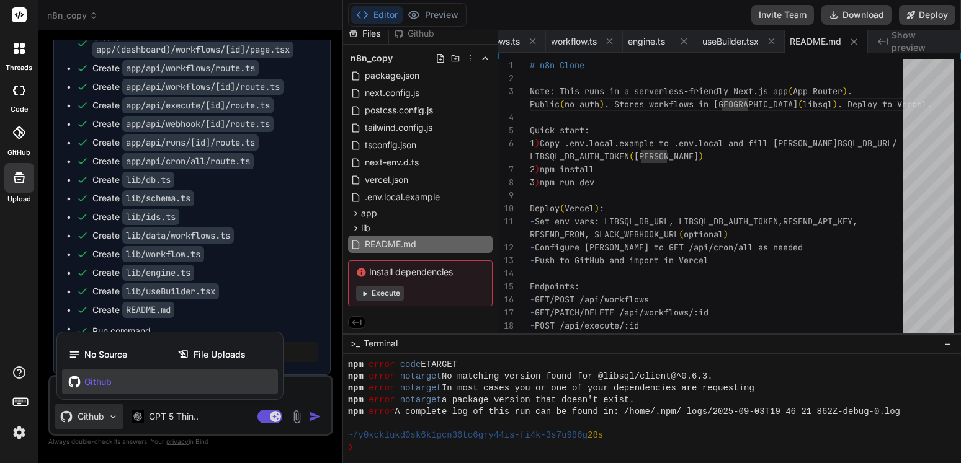
click at [297, 391] on div at bounding box center [480, 231] width 961 height 463
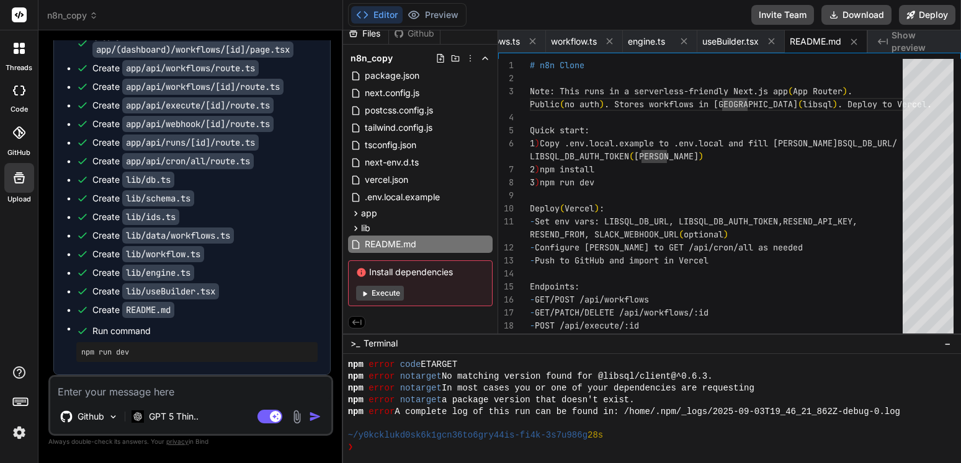
click at [171, 396] on textarea at bounding box center [190, 388] width 281 height 22
click at [93, 13] on icon at bounding box center [93, 15] width 9 height 9
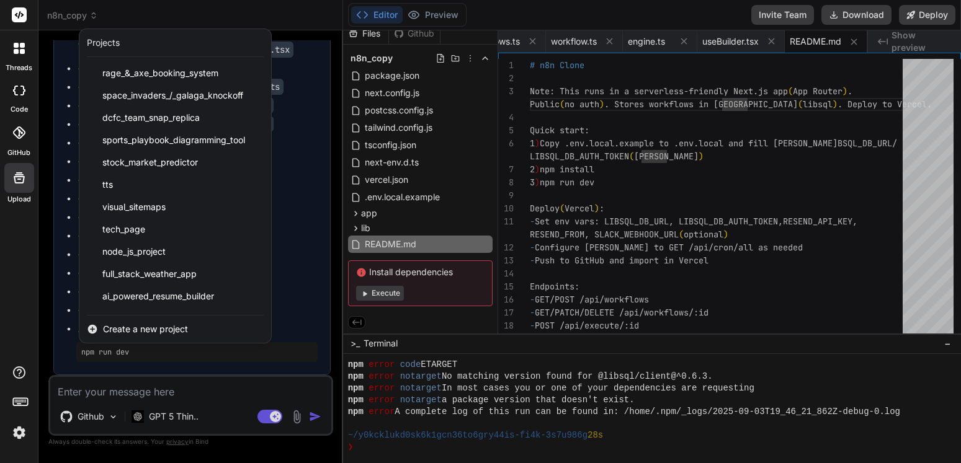
click at [174, 329] on span "Create a new project" at bounding box center [145, 329] width 85 height 12
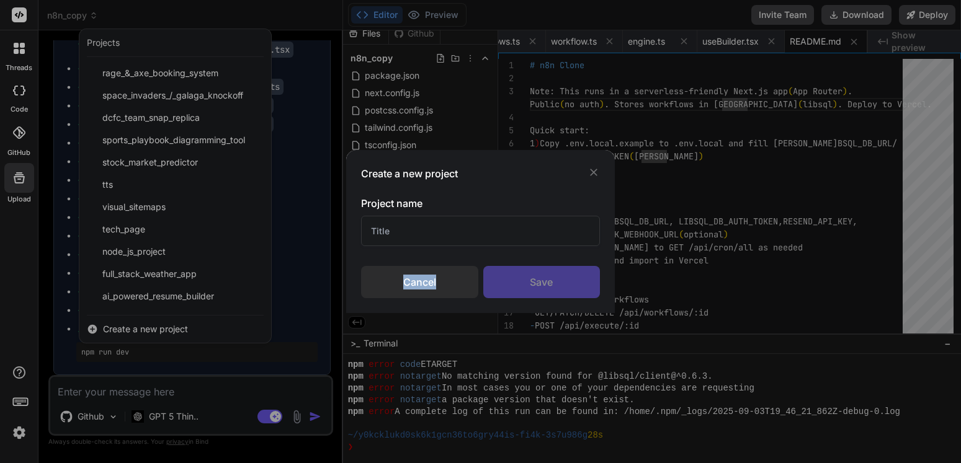
click at [174, 329] on div "Create a new project Project name Cancel Save" at bounding box center [480, 231] width 961 height 463
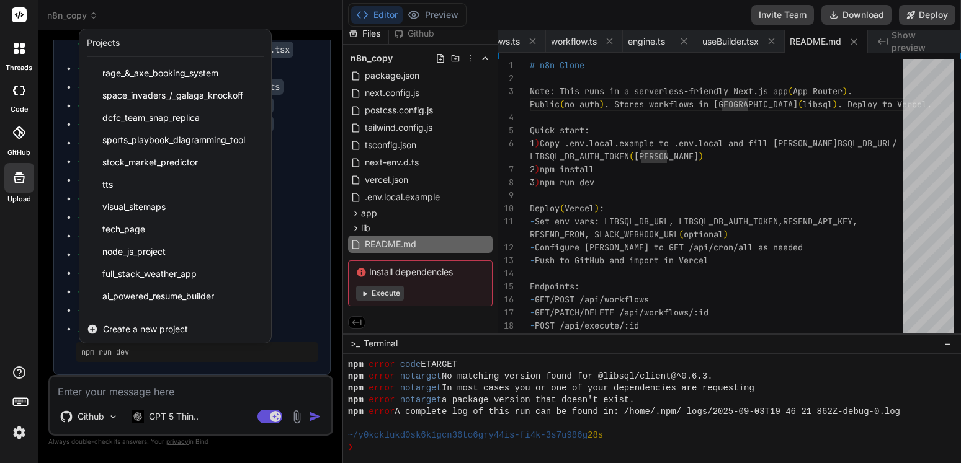
click at [172, 328] on span "Create a new project" at bounding box center [145, 329] width 85 height 12
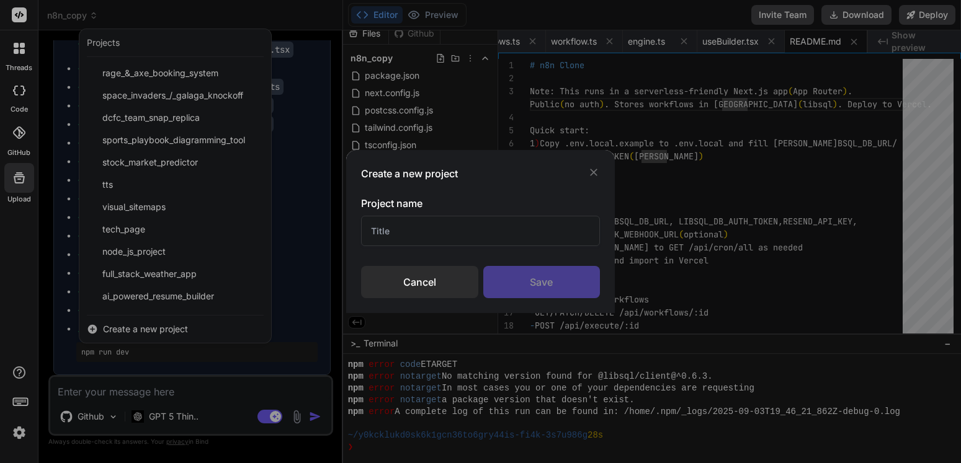
click at [395, 233] on input "text" at bounding box center [480, 231] width 239 height 30
click at [531, 284] on div "Save" at bounding box center [541, 282] width 117 height 32
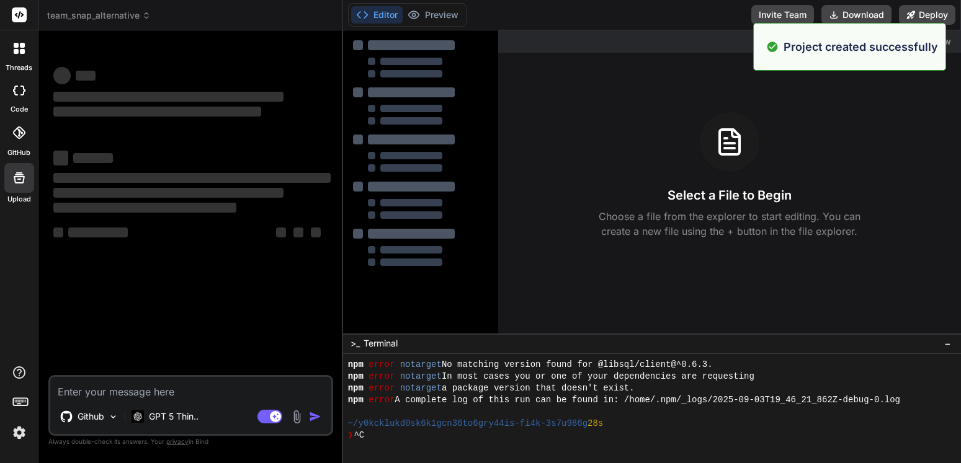
scroll to position [695, 0]
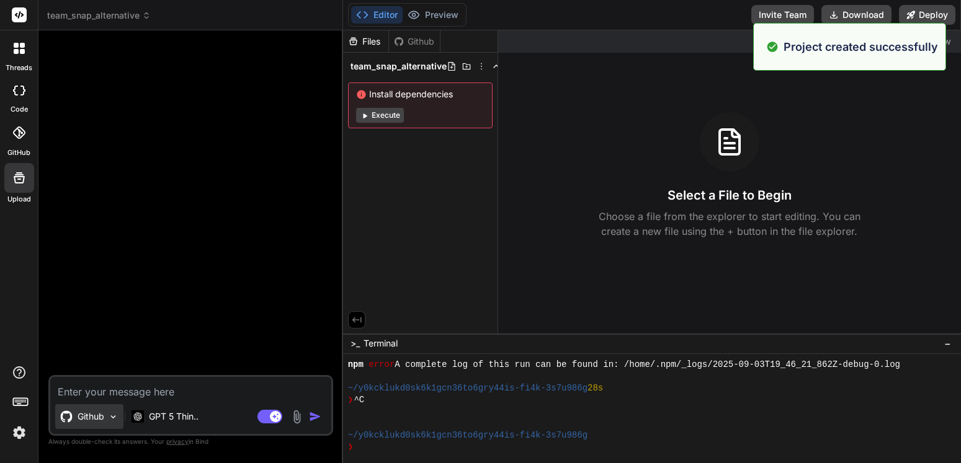
click at [97, 417] on p "Github" at bounding box center [91, 417] width 27 height 12
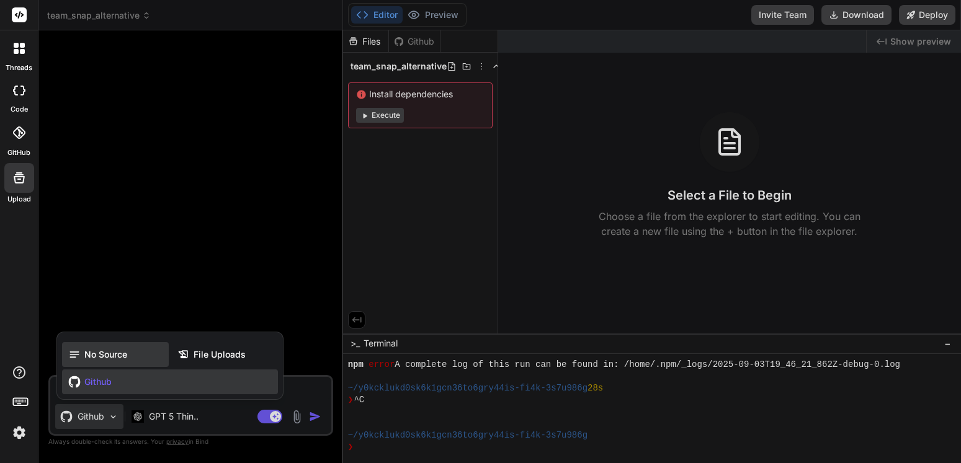
click at [104, 355] on span "No Source" at bounding box center [105, 355] width 43 height 12
click at [104, 355] on div at bounding box center [192, 207] width 282 height 335
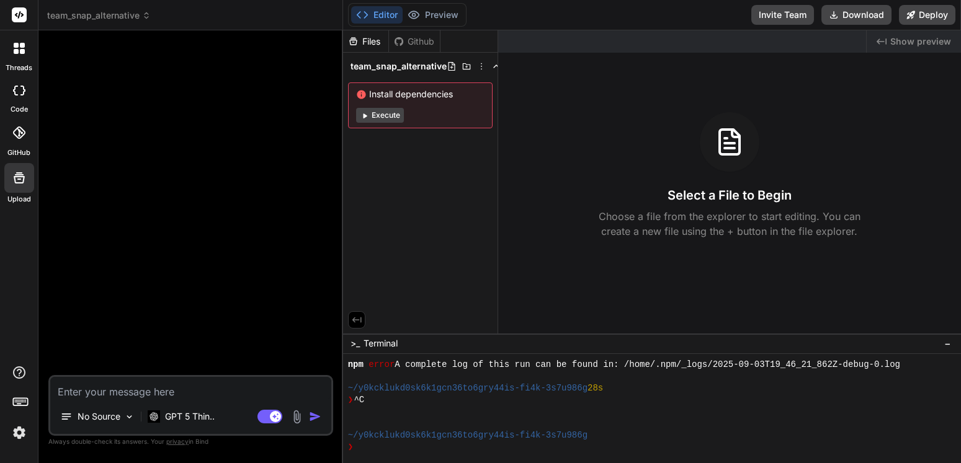
click at [118, 401] on div "No Source GPT 5 Thin.. Agent Mode. When this toggle is activated, AI automatica…" at bounding box center [190, 405] width 285 height 61
click at [127, 395] on textarea at bounding box center [190, 388] width 281 height 22
